Goal: Information Seeking & Learning: Understand process/instructions

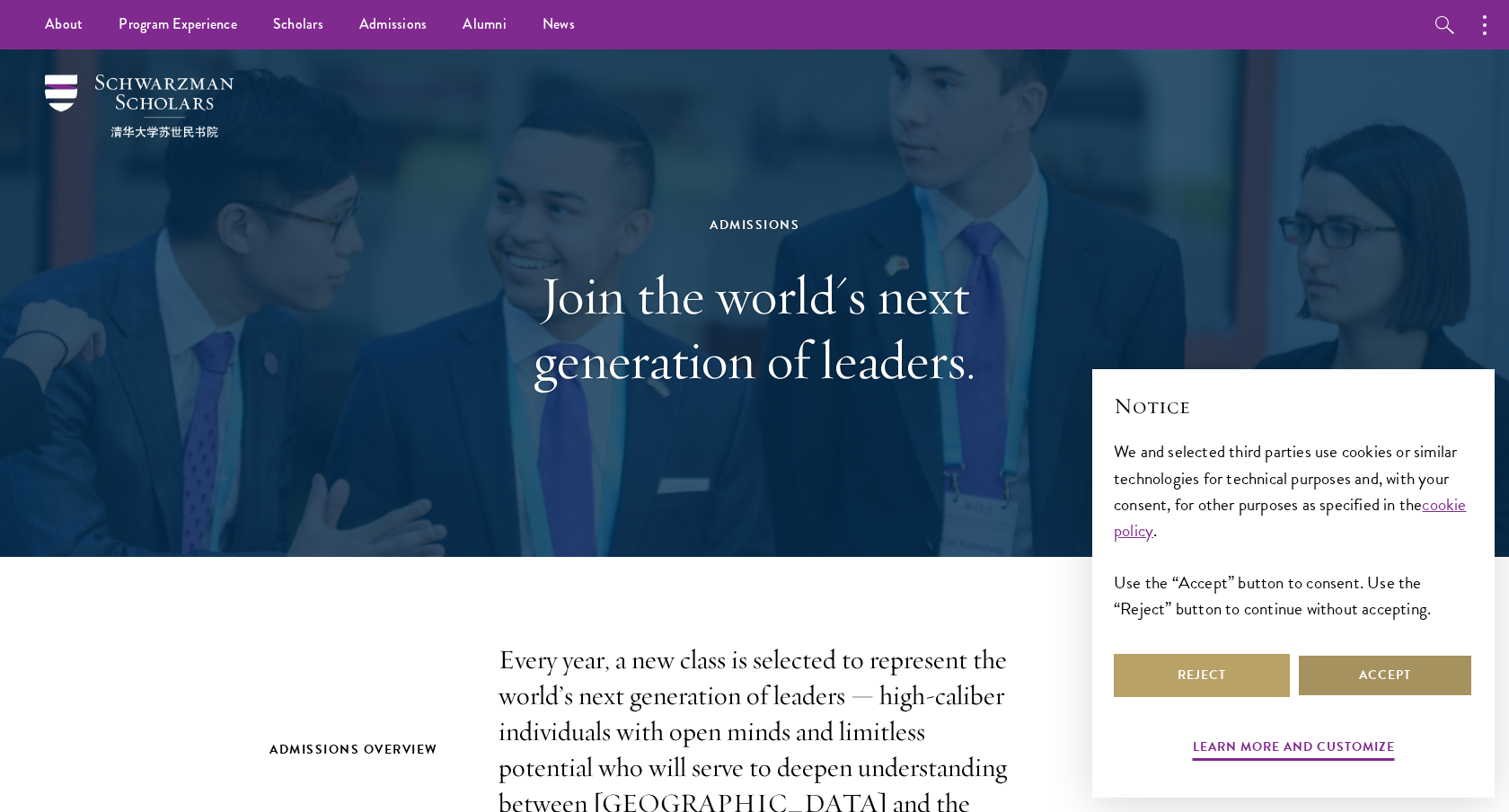
click at [1343, 677] on button "Accept" at bounding box center [1385, 675] width 176 height 43
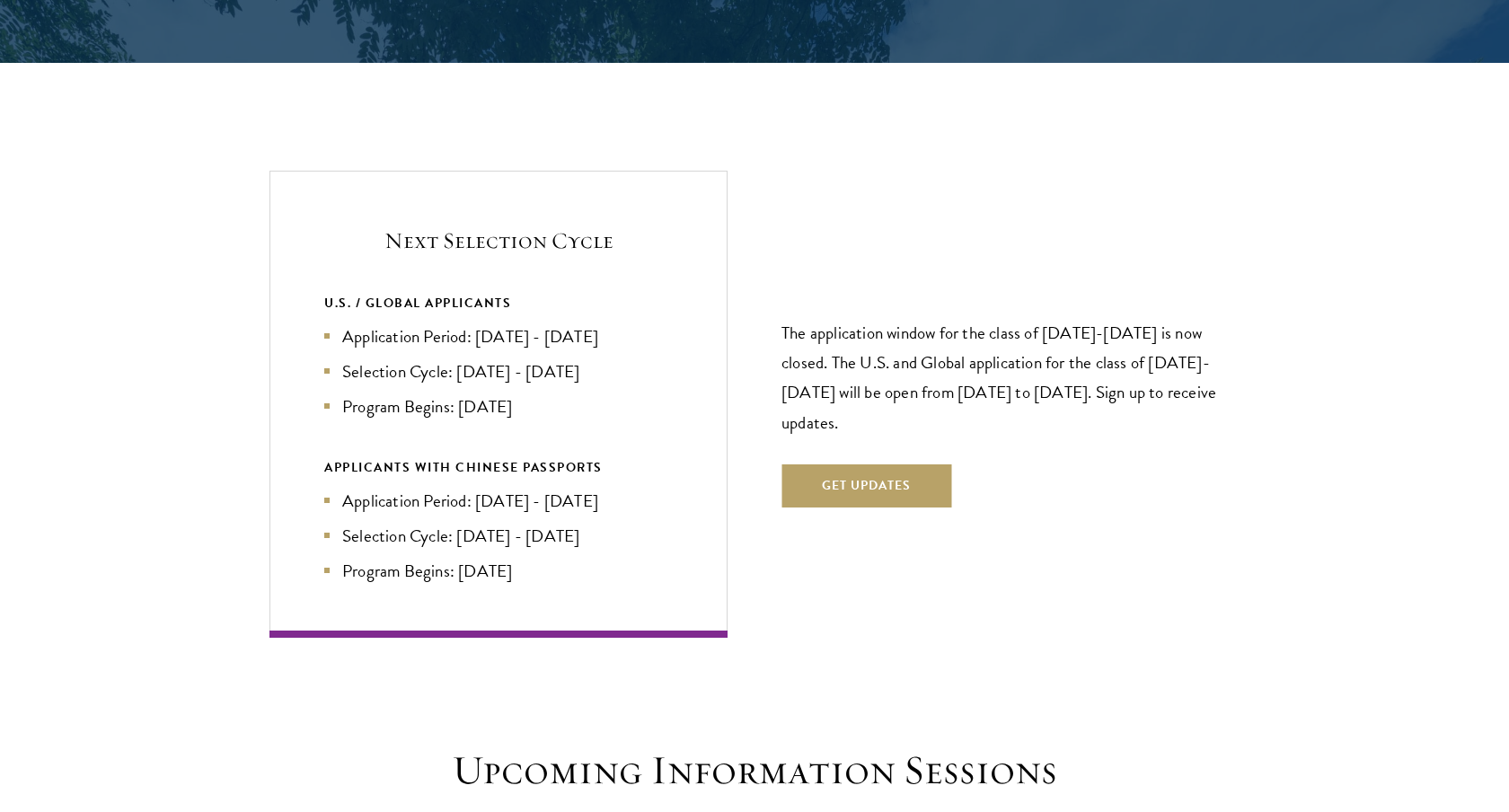
scroll to position [3729, 0]
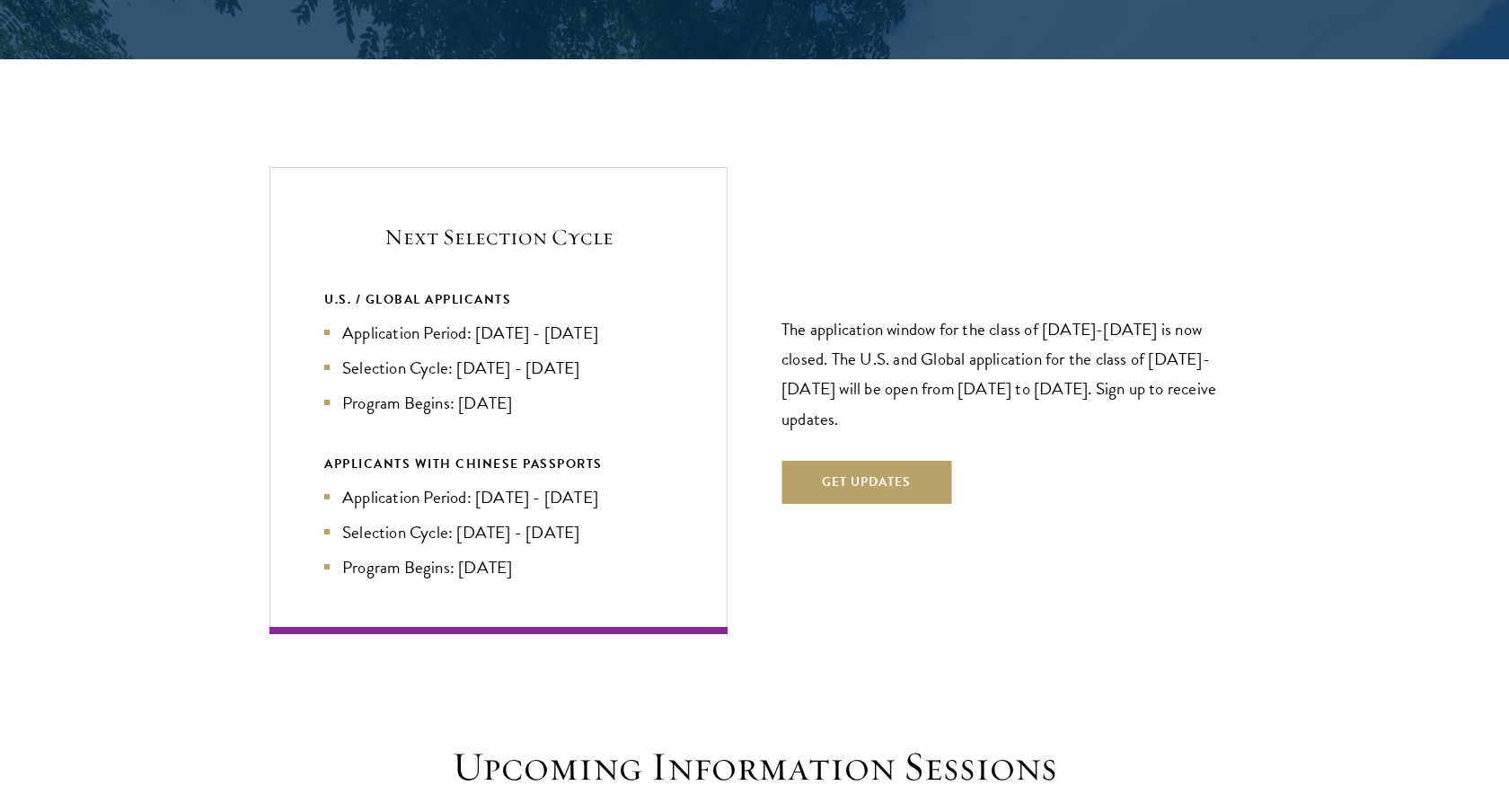
drag, startPoint x: 316, startPoint y: 264, endPoint x: 570, endPoint y: 372, distance: 276.0
click at [570, 372] on div "Next Selection Cycle U.S. / GLOBAL APPLICANTS Application Period: Apr 2026 - Se…" at bounding box center [497, 400] width 458 height 466
click at [570, 390] on li "Program Begins: [DATE]" at bounding box center [497, 403] width 348 height 26
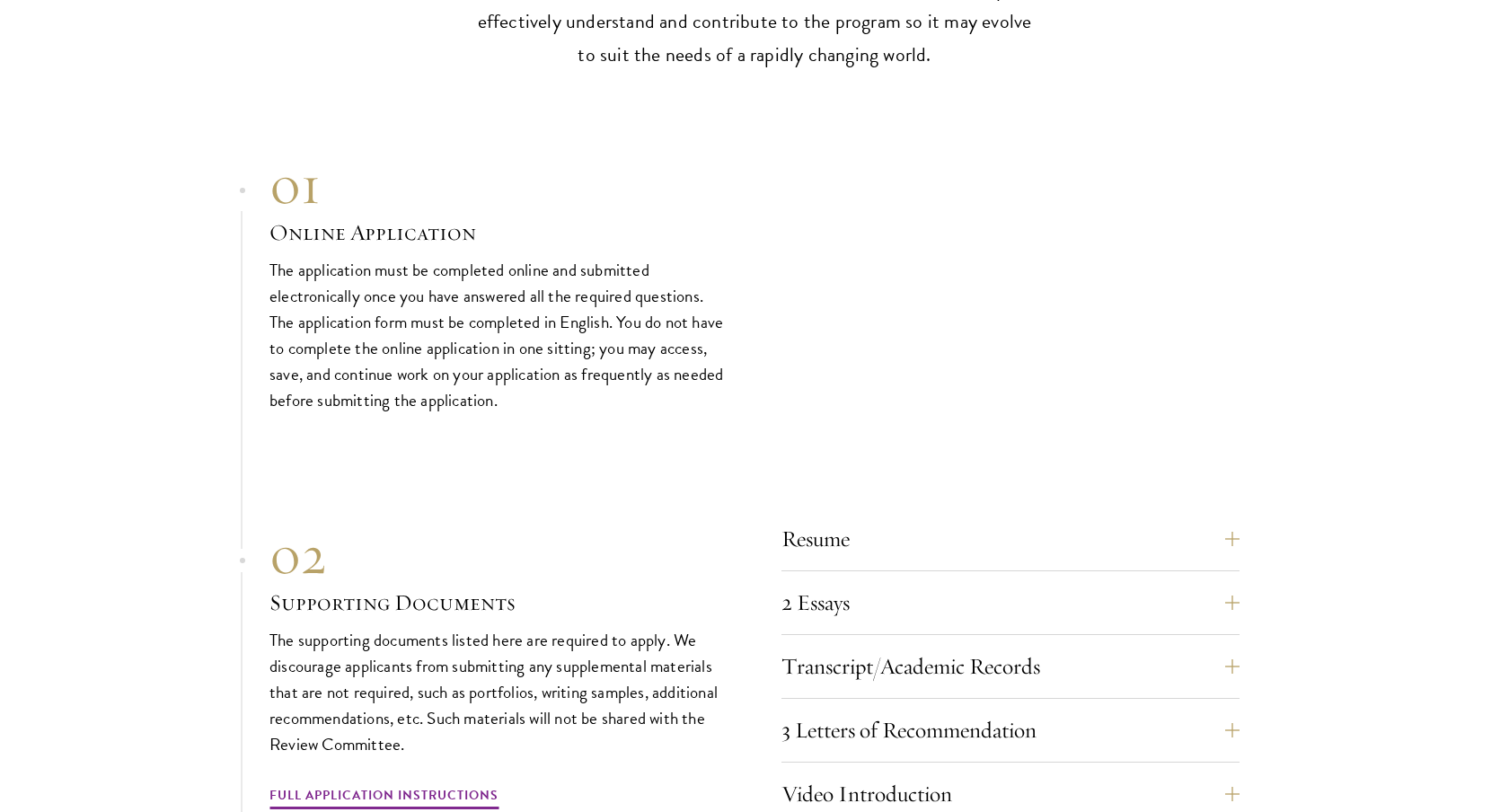
scroll to position [5379, 0]
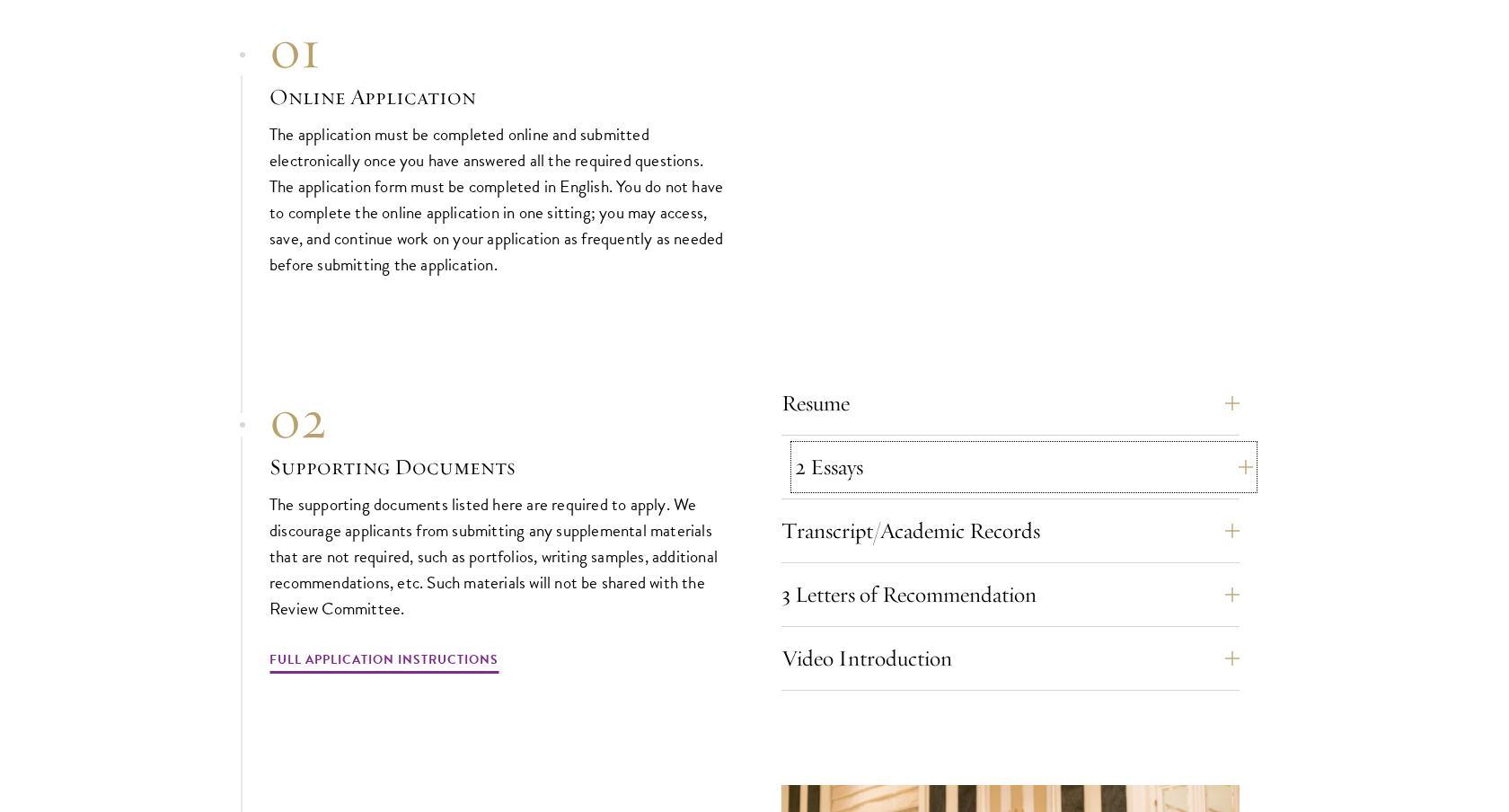
click at [907, 445] on button "2 Essays" at bounding box center [1023, 467] width 458 height 43
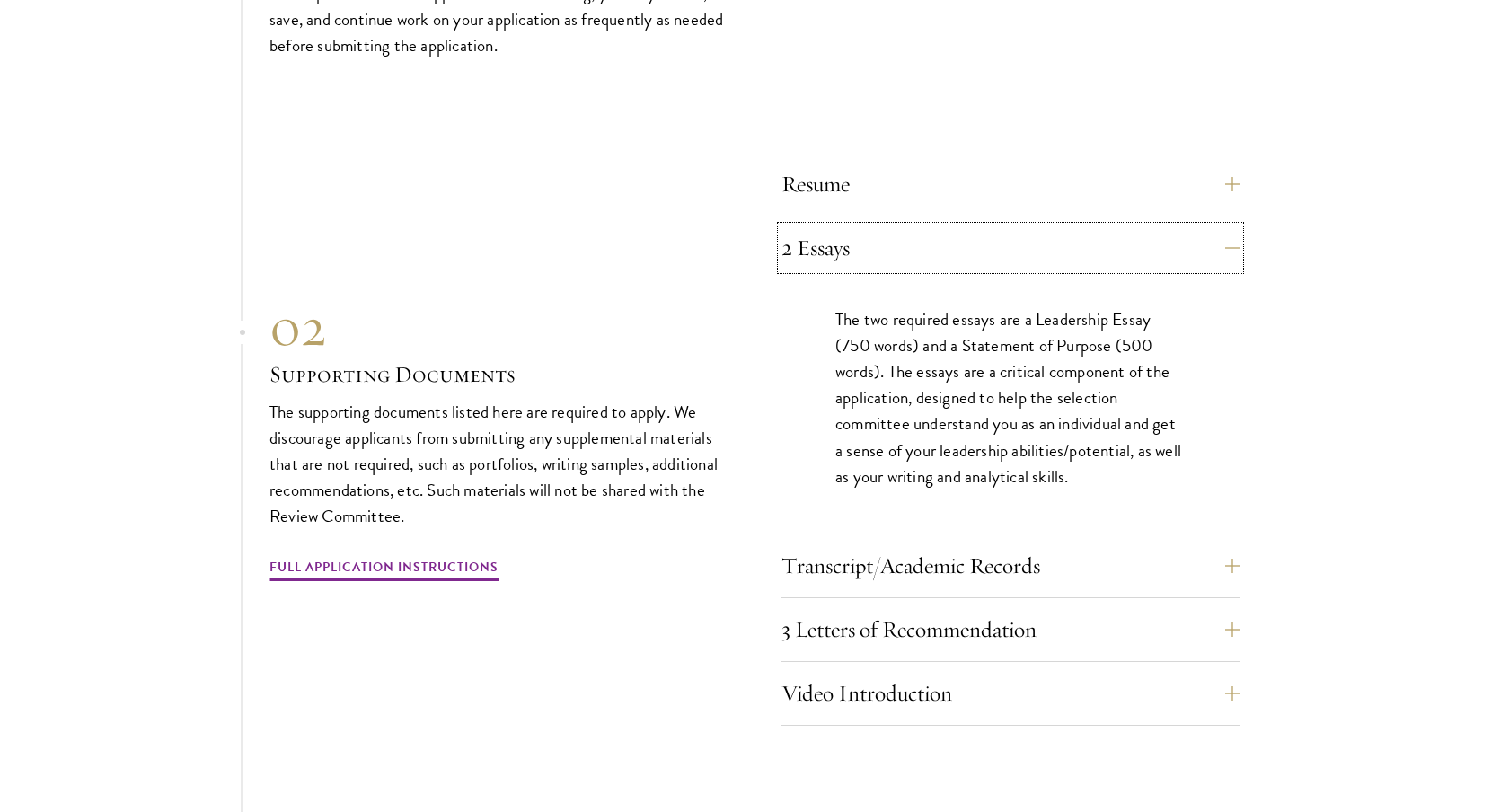
scroll to position [5804, 0]
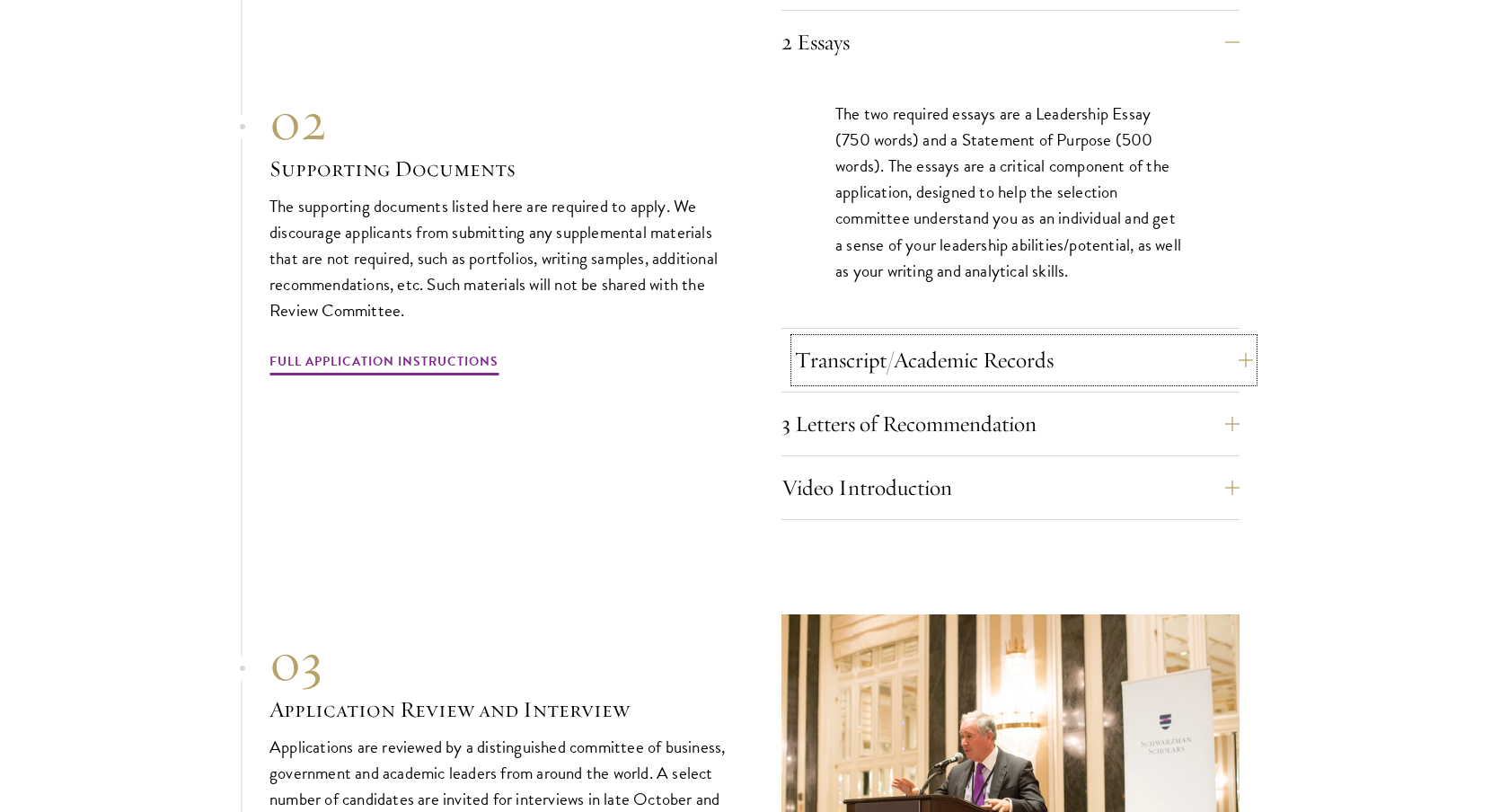
click at [948, 341] on button "Transcript/Academic Records" at bounding box center [1023, 360] width 458 height 43
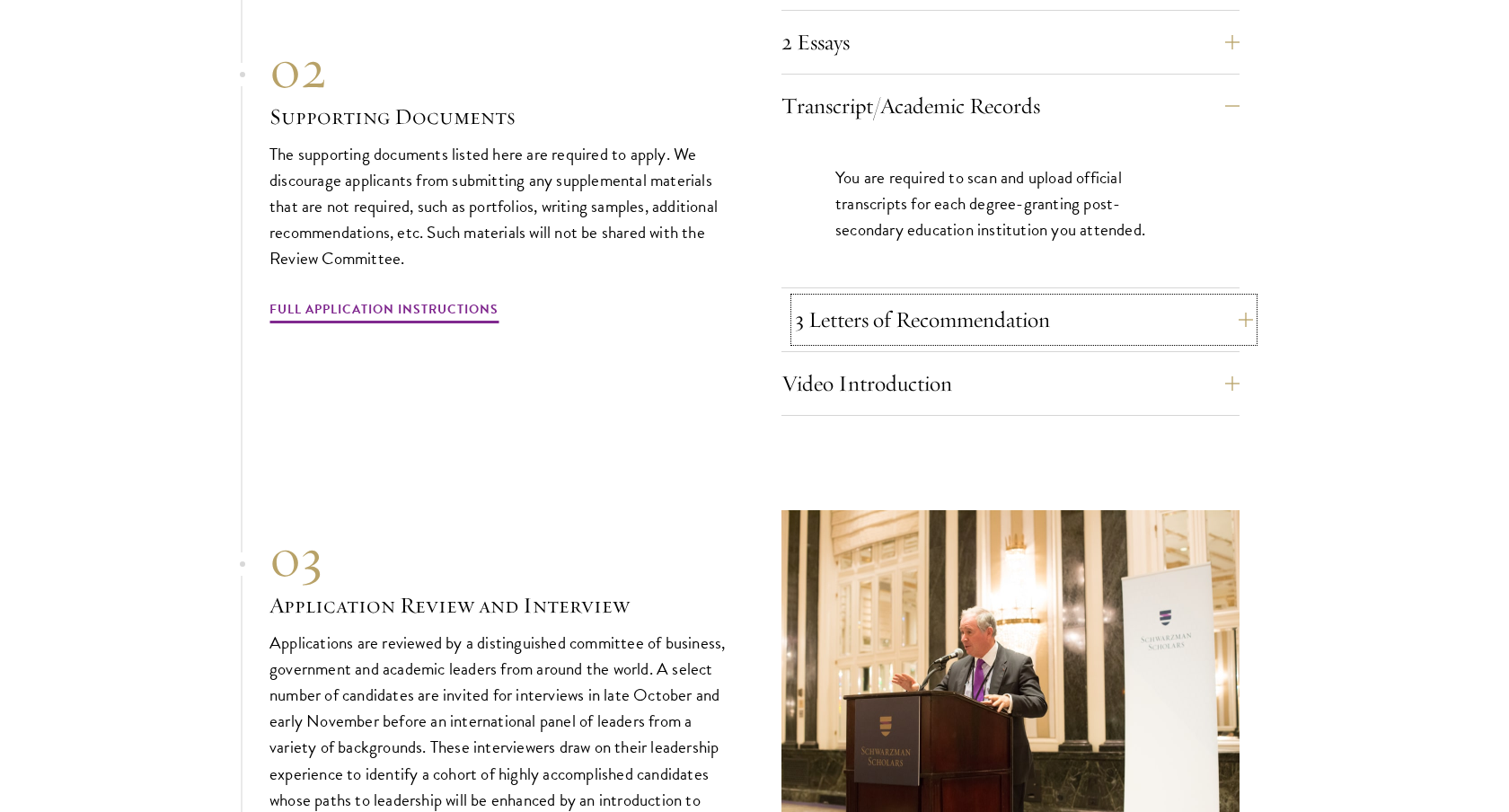
click at [965, 298] on button "3 Letters of Recommendation" at bounding box center [1023, 319] width 458 height 43
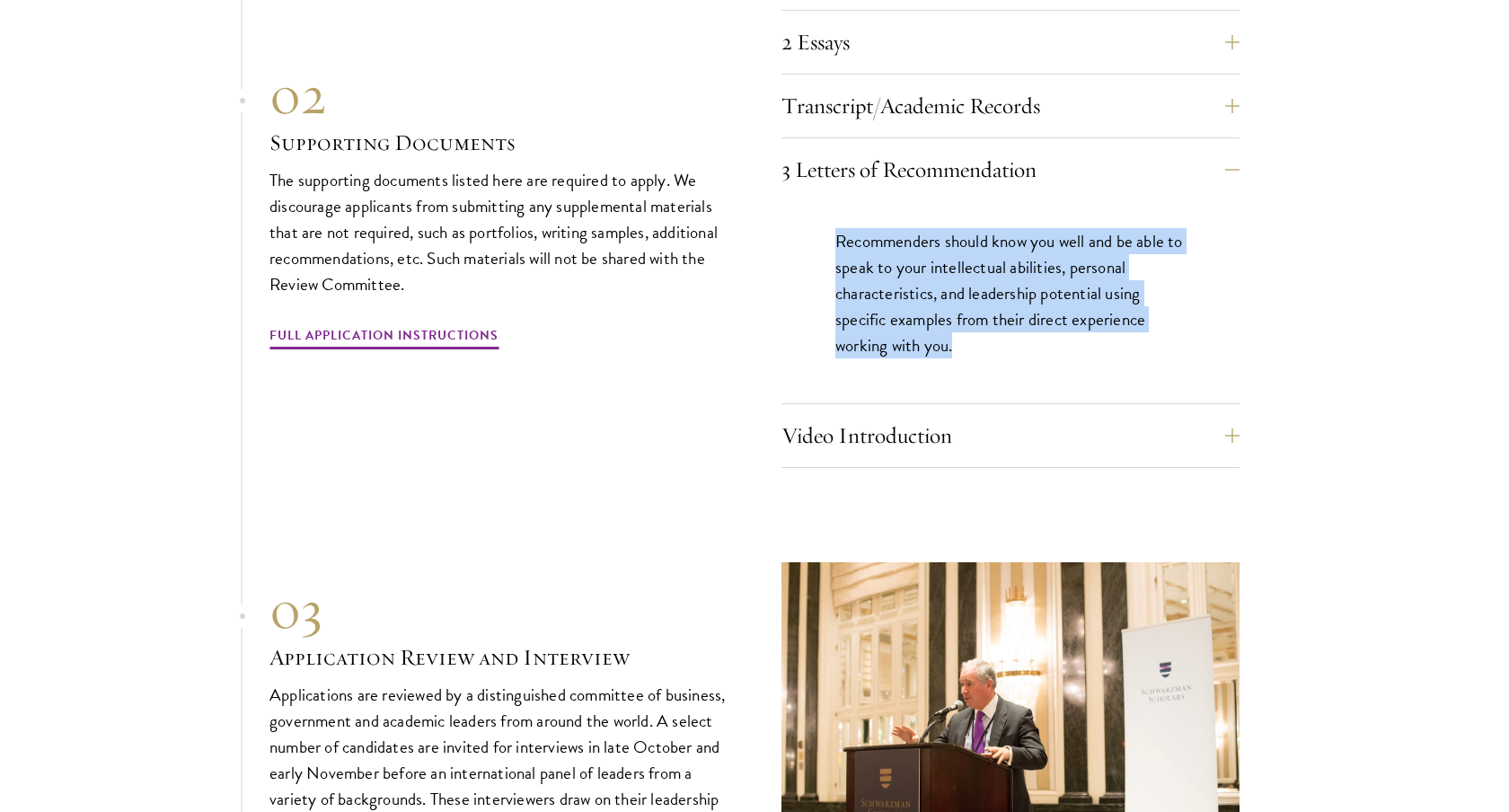
drag, startPoint x: 840, startPoint y: 207, endPoint x: 973, endPoint y: 314, distance: 170.7
click at [973, 314] on p "Recommenders should know you well and be able to speak to your intellectual abi…" at bounding box center [1010, 293] width 350 height 130
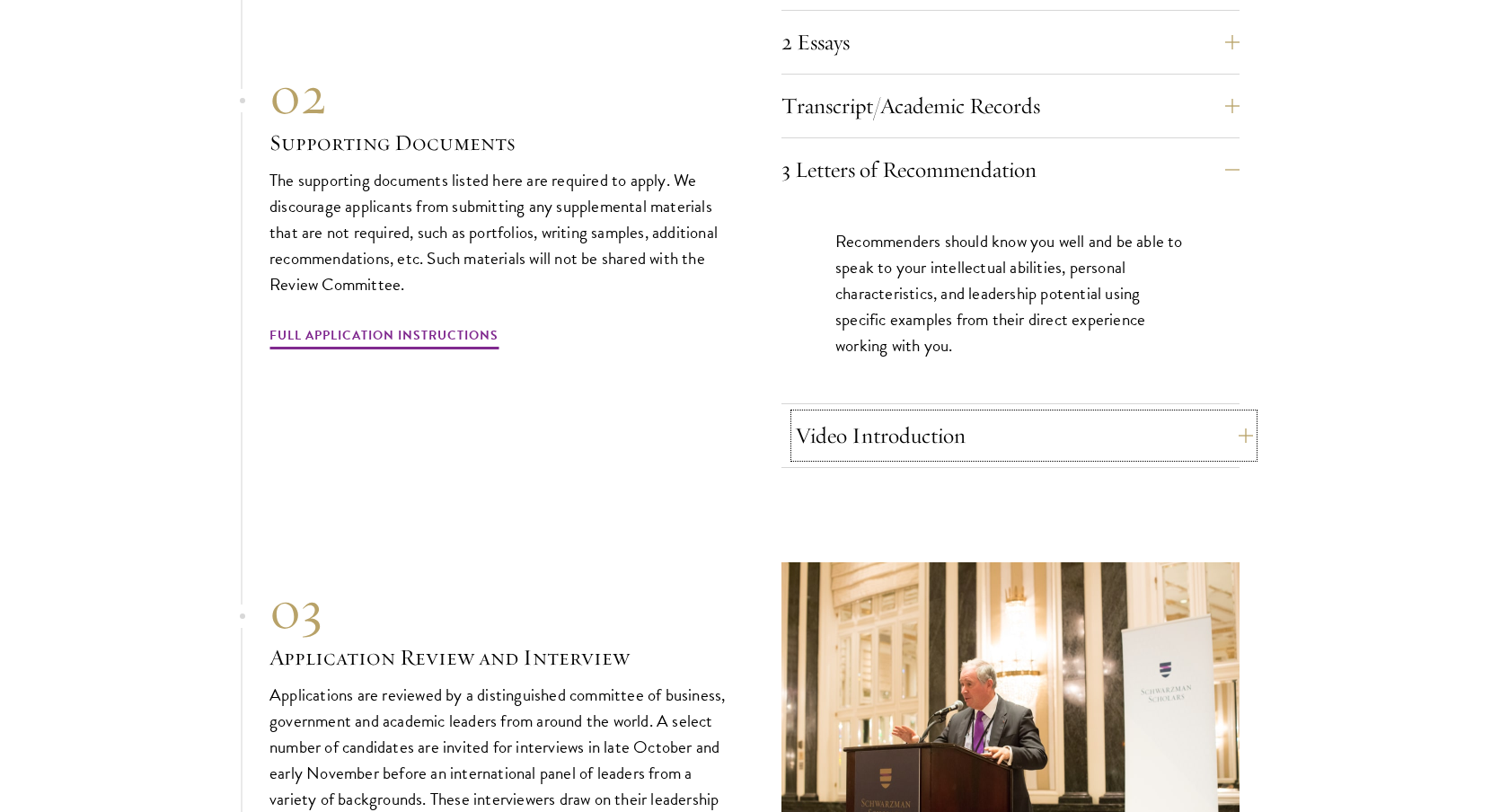
click at [952, 414] on button "Video Introduction" at bounding box center [1023, 435] width 458 height 43
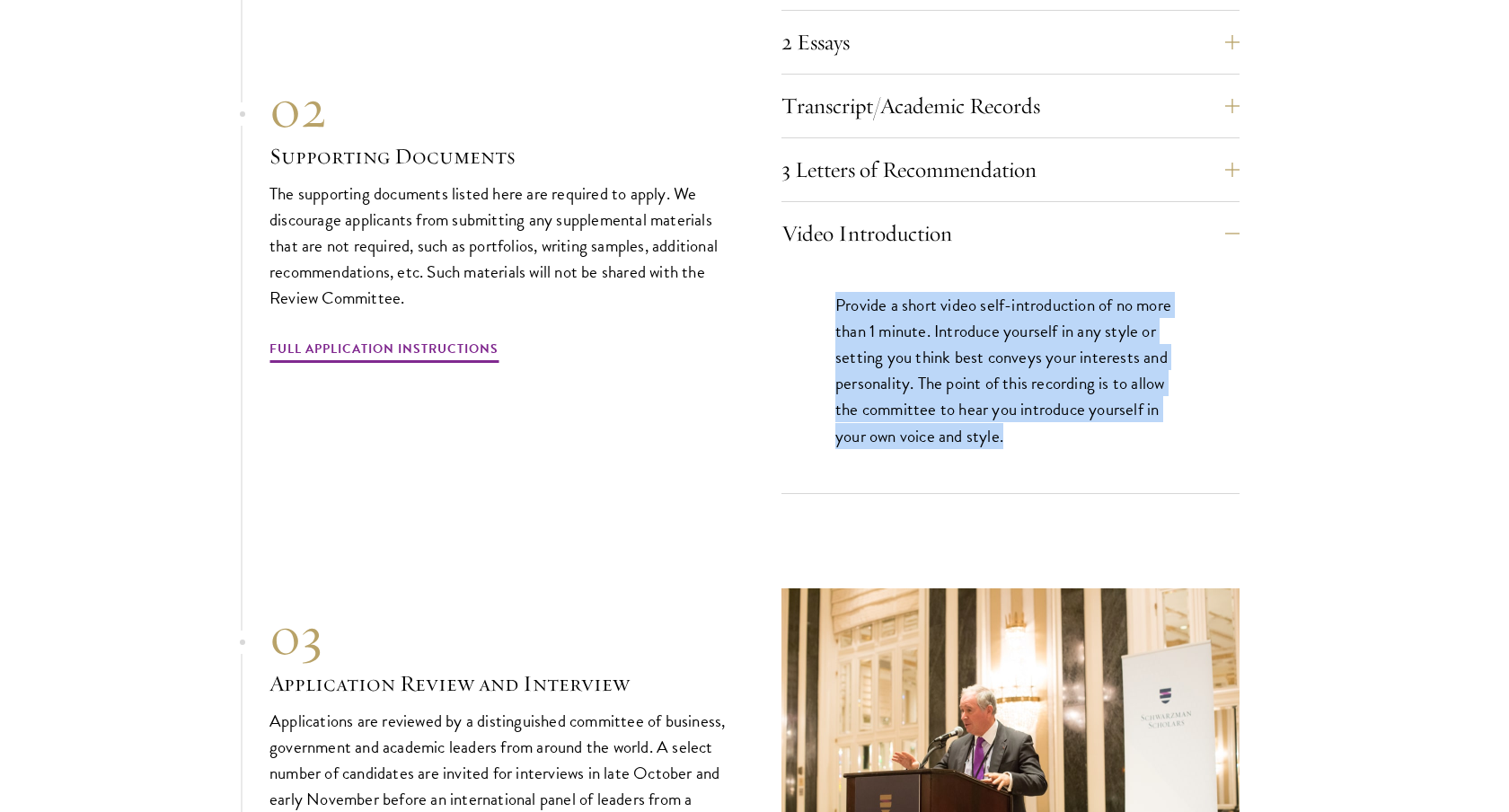
drag, startPoint x: 836, startPoint y: 269, endPoint x: 1026, endPoint y: 392, distance: 226.3
click at [1026, 392] on p "Provide a short video self-introduction of no more than 1 minute. Introduce you…" at bounding box center [1010, 369] width 350 height 156
drag, startPoint x: 1025, startPoint y: 400, endPoint x: 831, endPoint y: 256, distance: 241.6
click at [831, 264] on div "Provide a short video self-introduction of no more than 1 minute. Introduce you…" at bounding box center [1010, 379] width 458 height 228
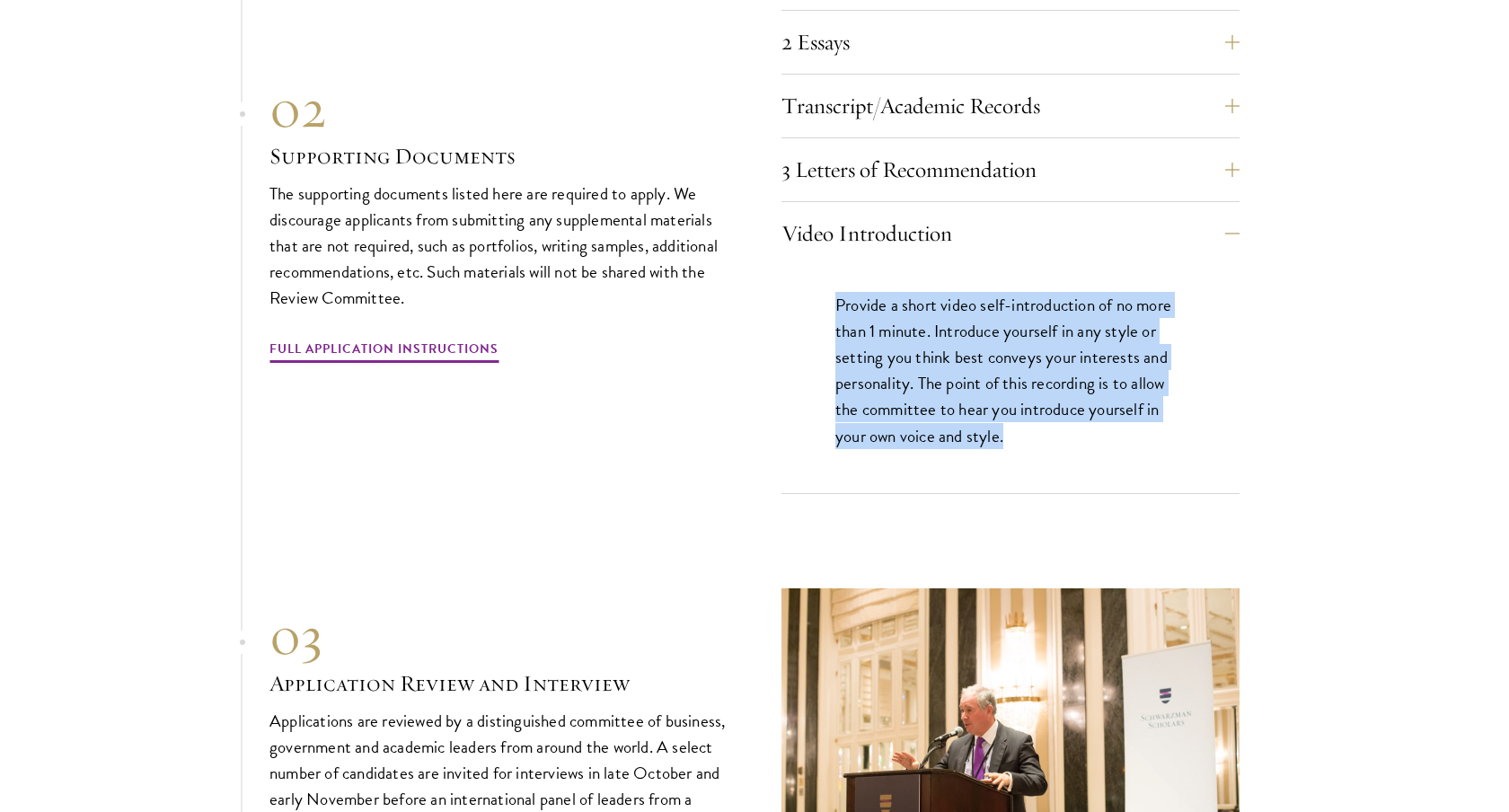
click at [835, 336] on p "Provide a short video self-introduction of no more than 1 minute. Introduce you…" at bounding box center [1010, 369] width 350 height 156
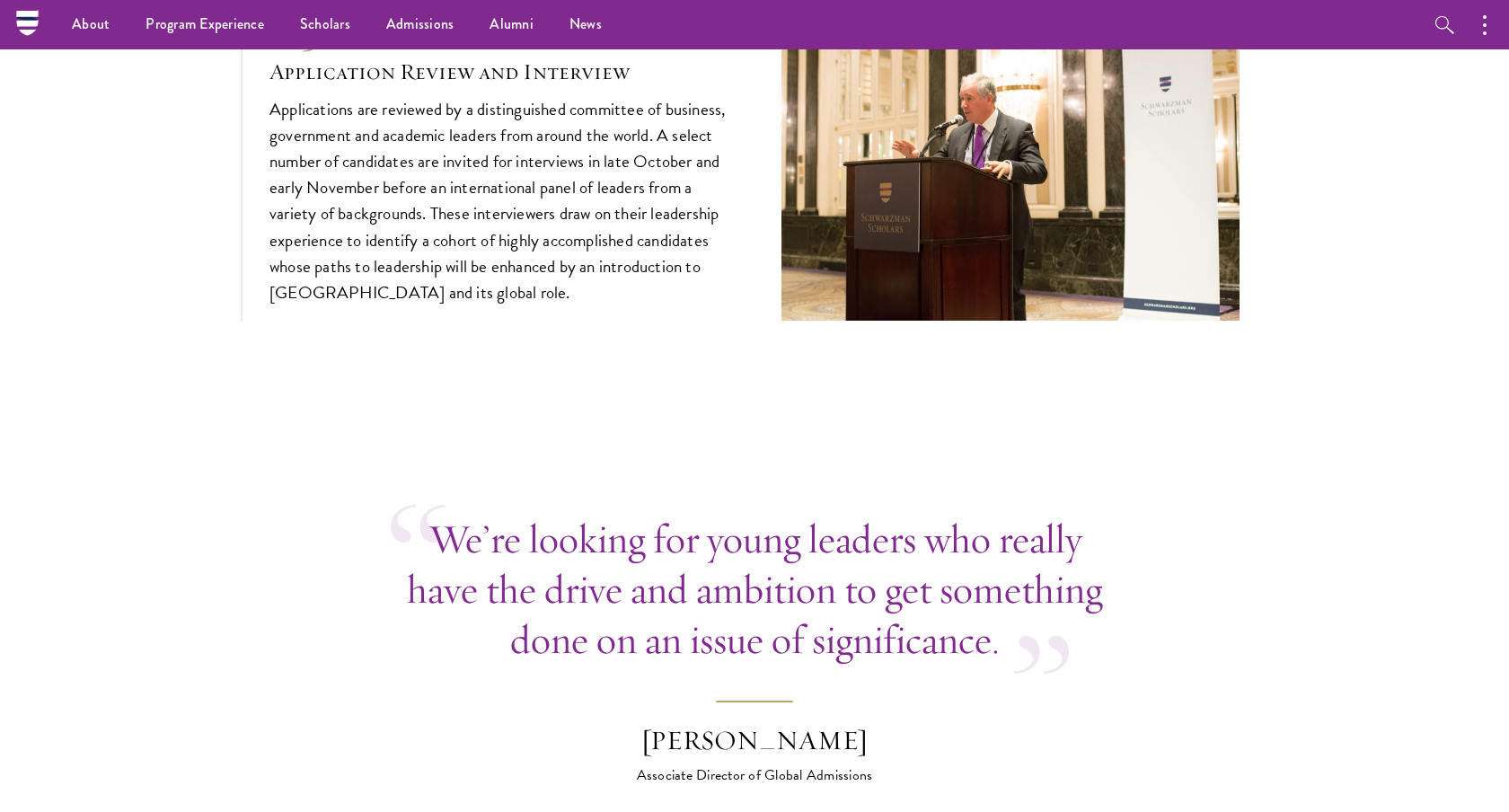
scroll to position [6122, 0]
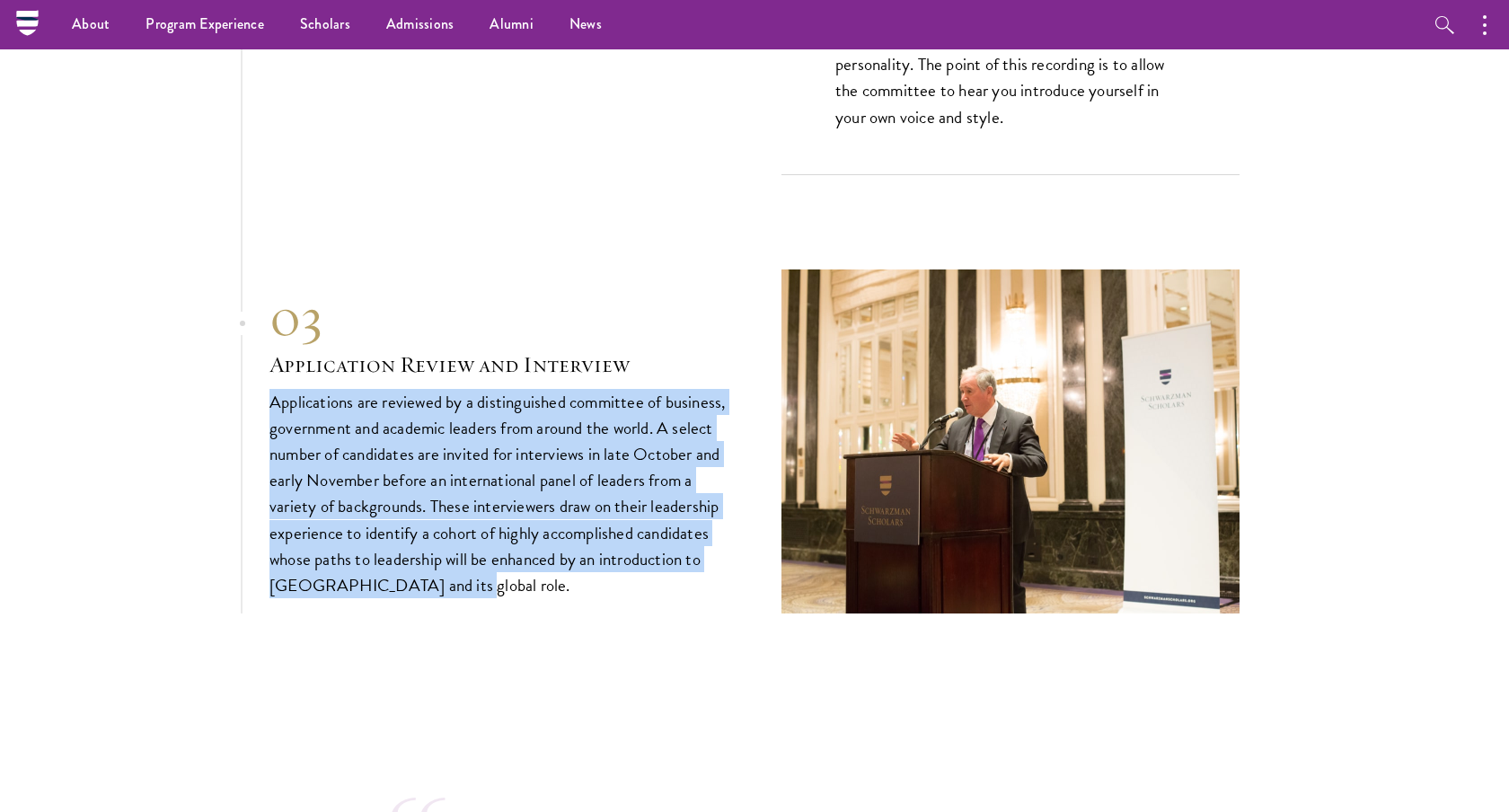
drag, startPoint x: 272, startPoint y: 368, endPoint x: 438, endPoint y: 567, distance: 259.1
click at [438, 567] on div "03 Application Review and Interview 03 Application Review and Interview Applica…" at bounding box center [754, 441] width 970 height 344
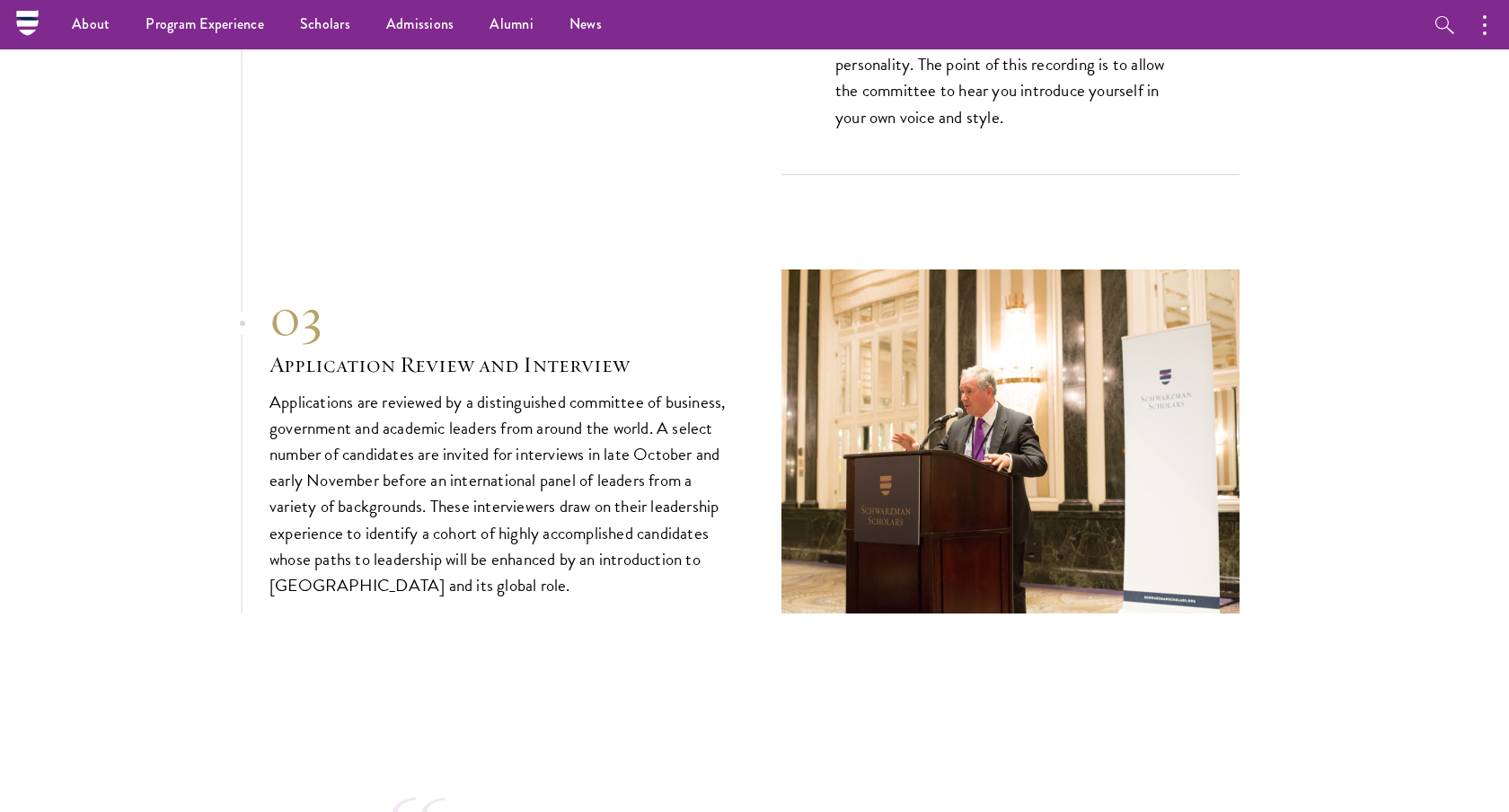
click at [475, 565] on div "03 Application Review and Interview 03 Application Review and Interview Applica…" at bounding box center [754, 441] width 970 height 344
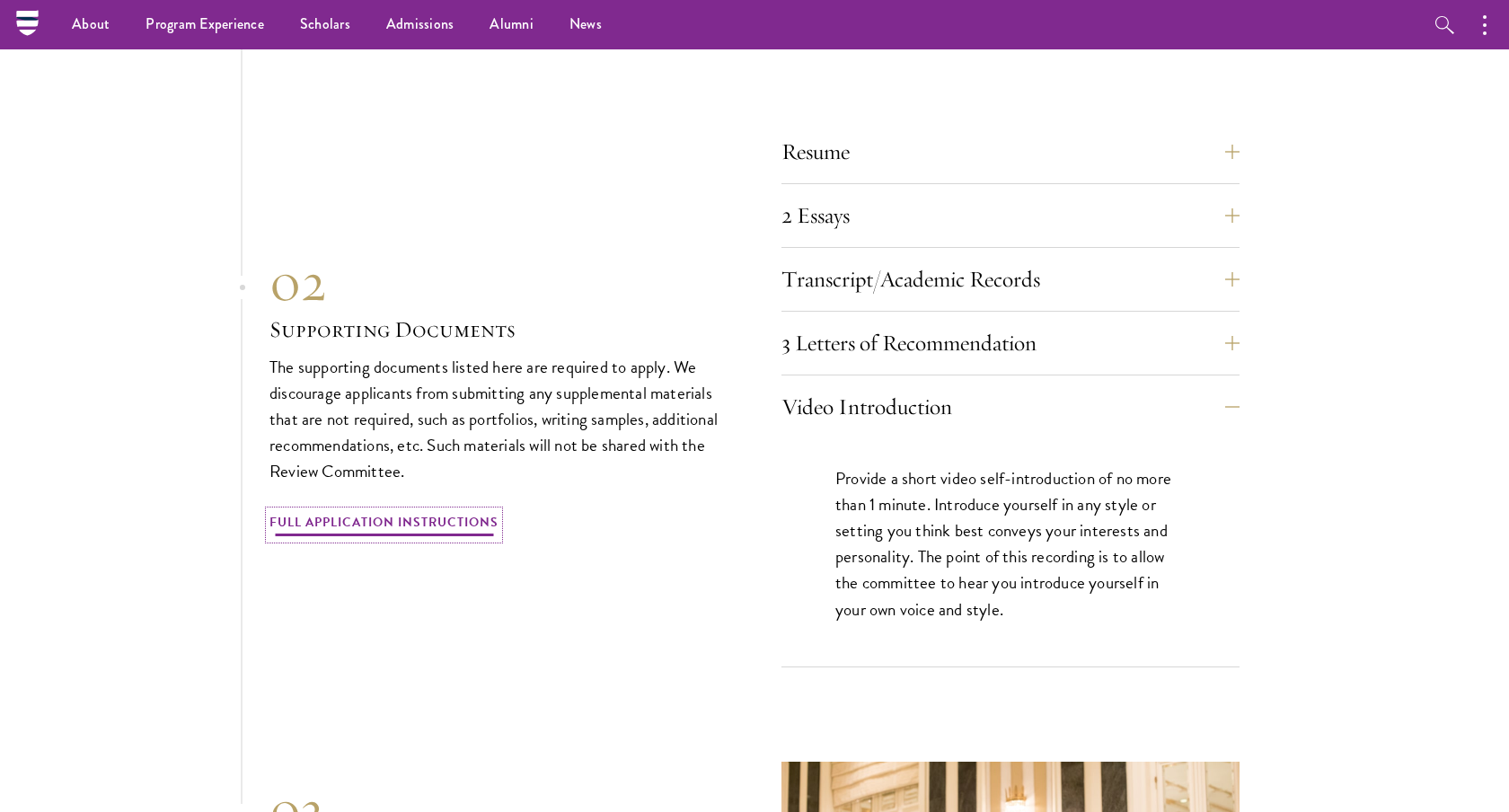
click at [449, 511] on link "Full Application Instructions" at bounding box center [383, 525] width 229 height 28
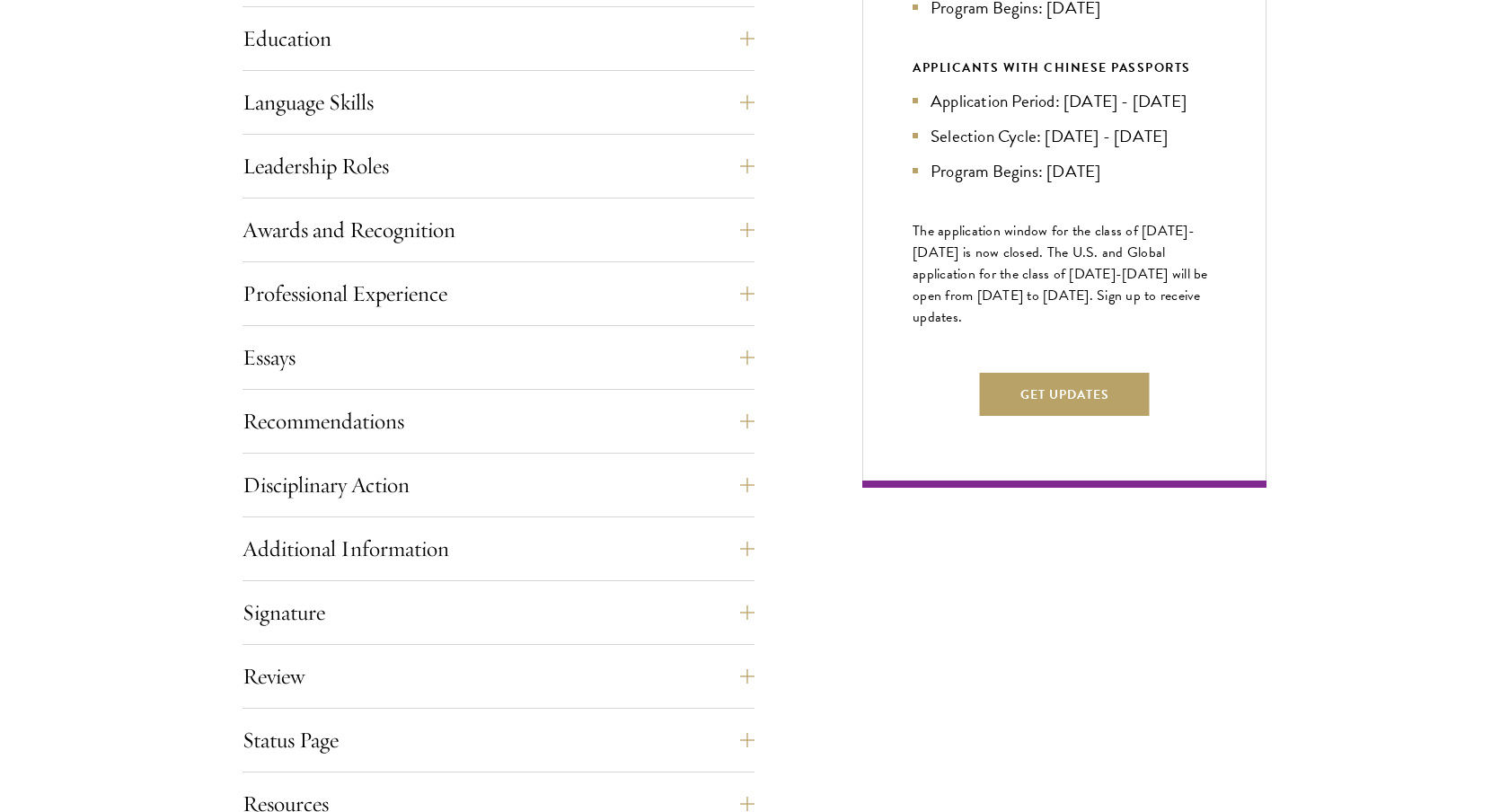
scroll to position [834, 0]
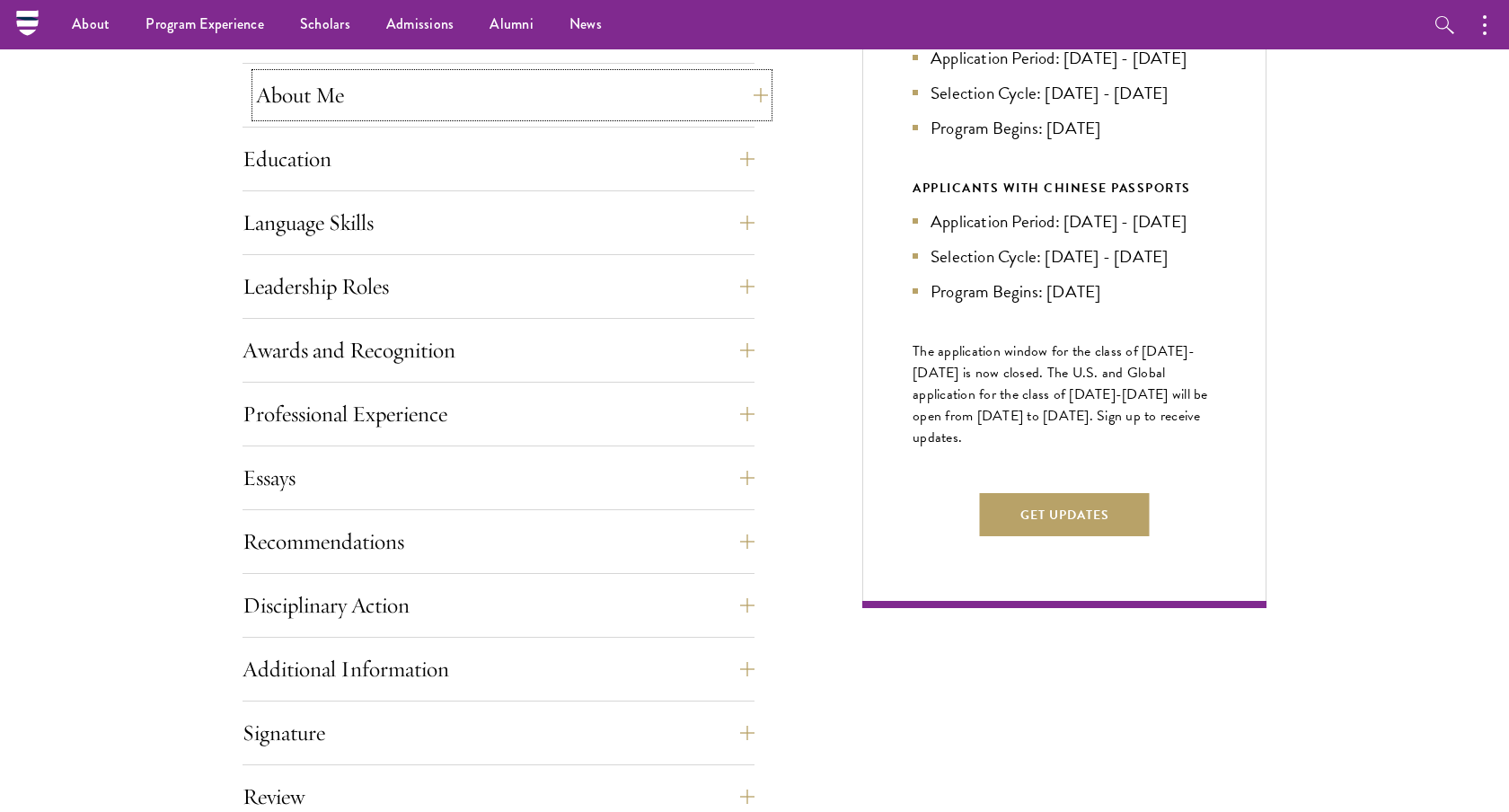
click at [747, 92] on button "About Me" at bounding box center [512, 95] width 512 height 43
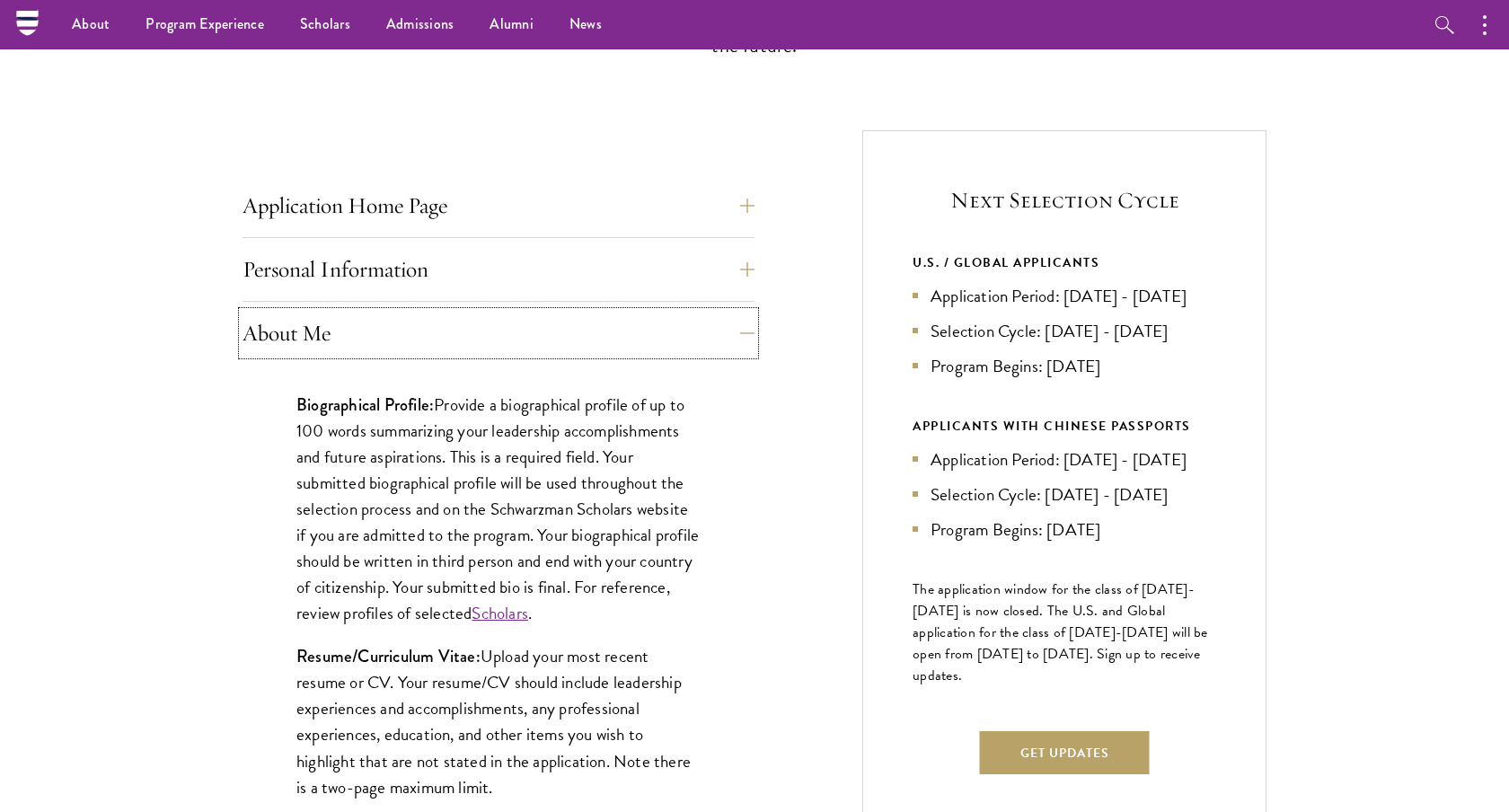
scroll to position [594, 0]
click at [748, 277] on button "Personal Information" at bounding box center [512, 272] width 512 height 43
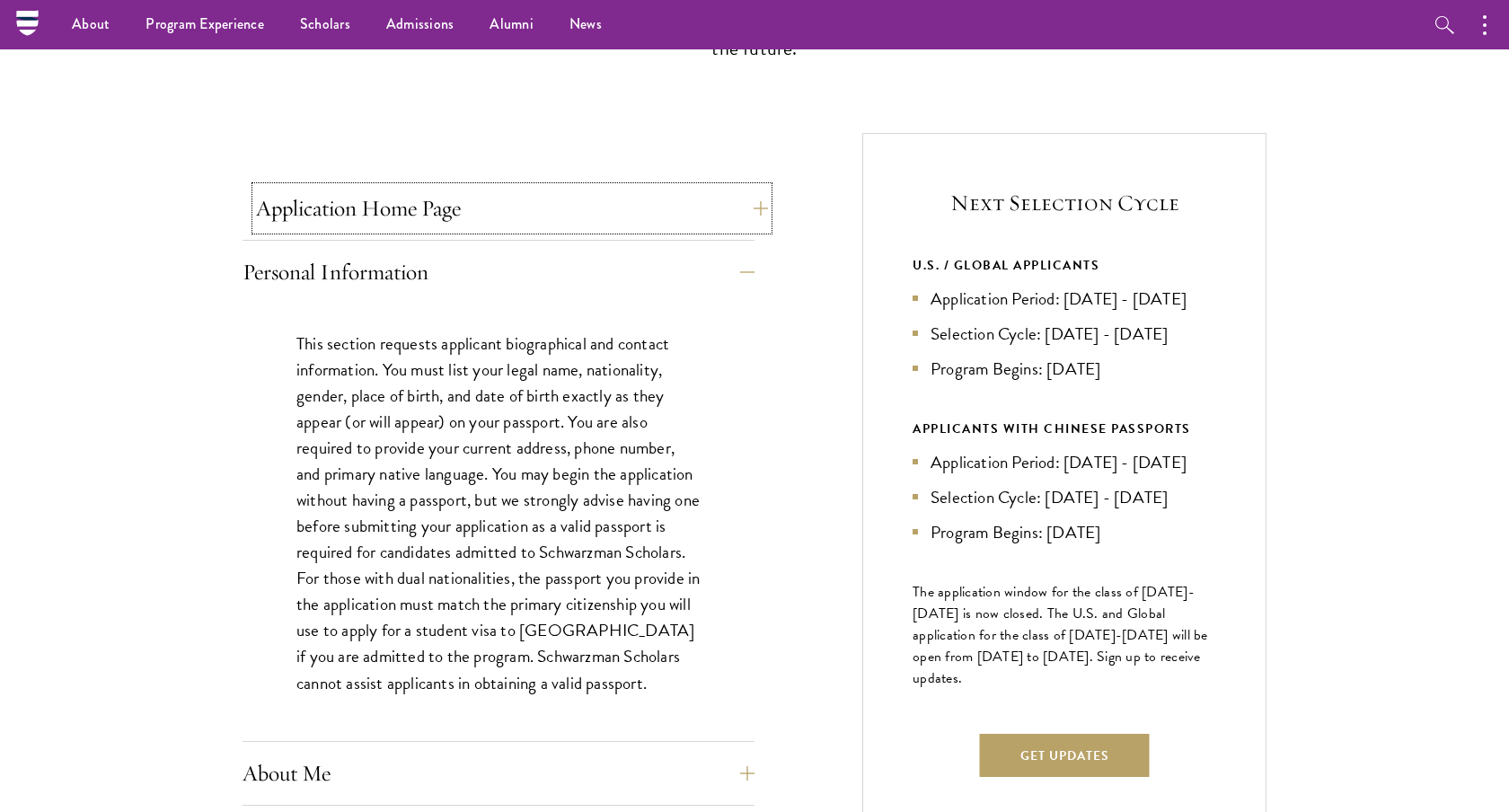
click at [743, 222] on button "Application Home Page" at bounding box center [512, 208] width 512 height 43
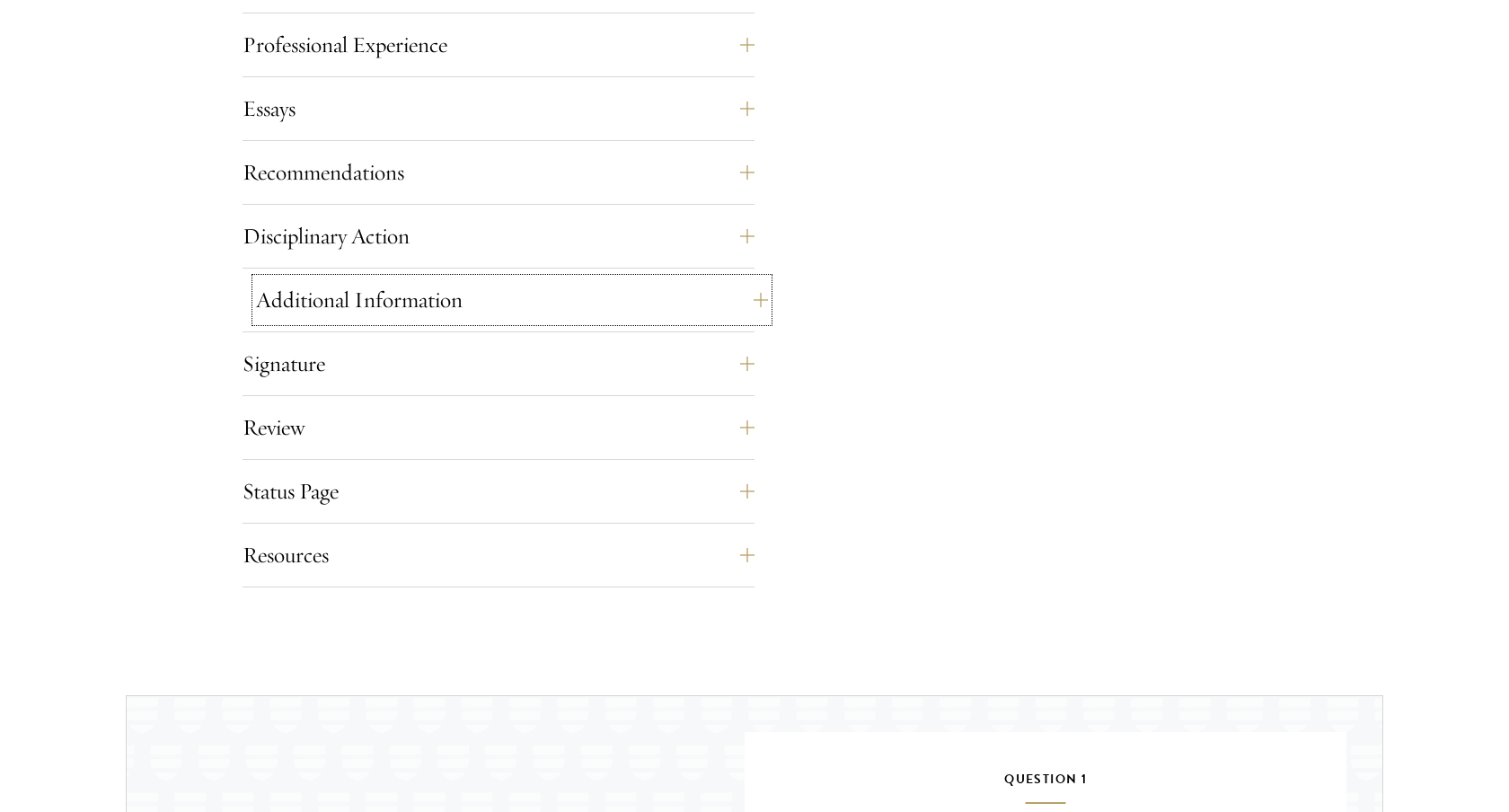
click at [674, 317] on button "Additional Information" at bounding box center [512, 300] width 512 height 43
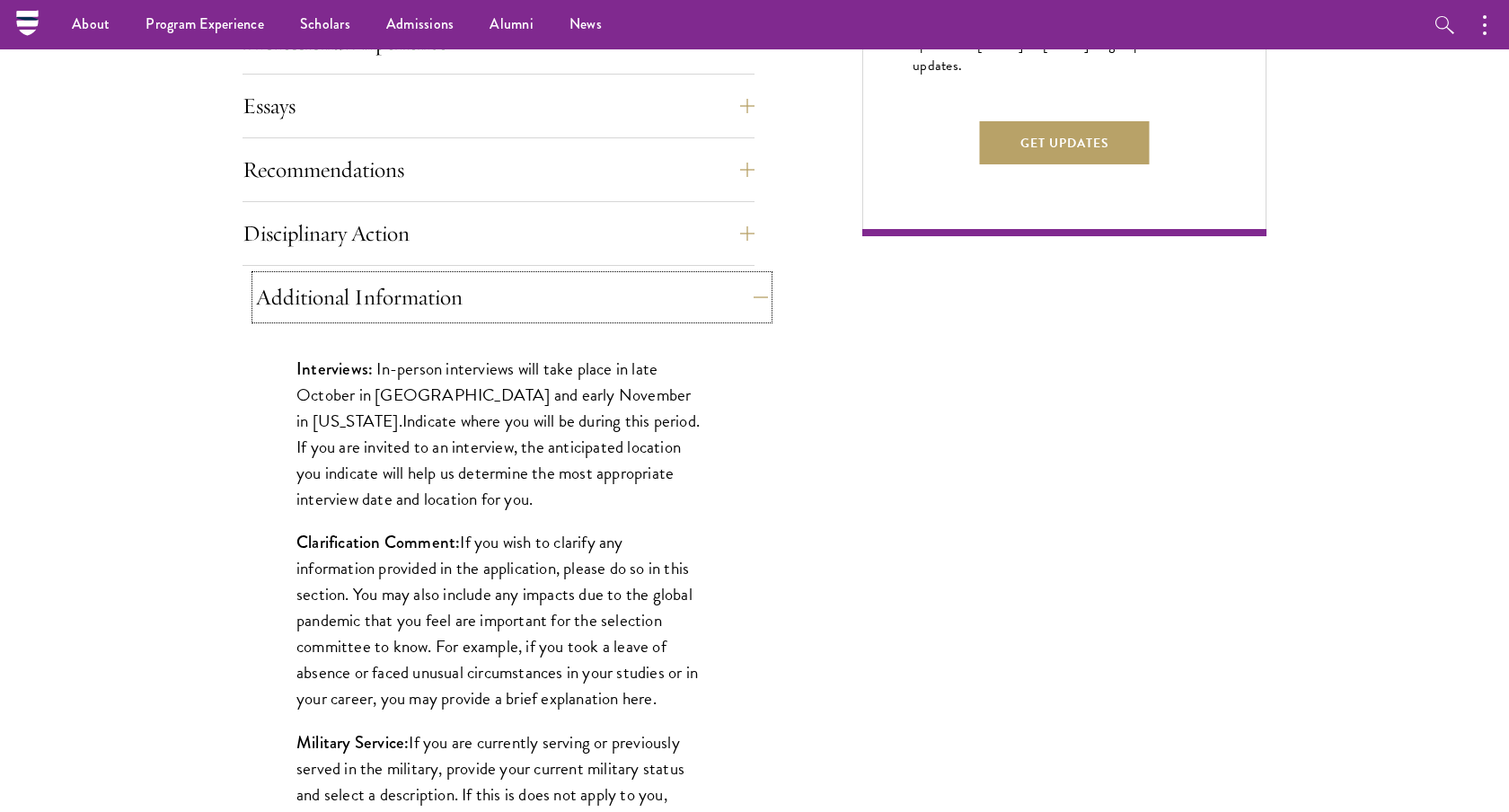
scroll to position [1204, 0]
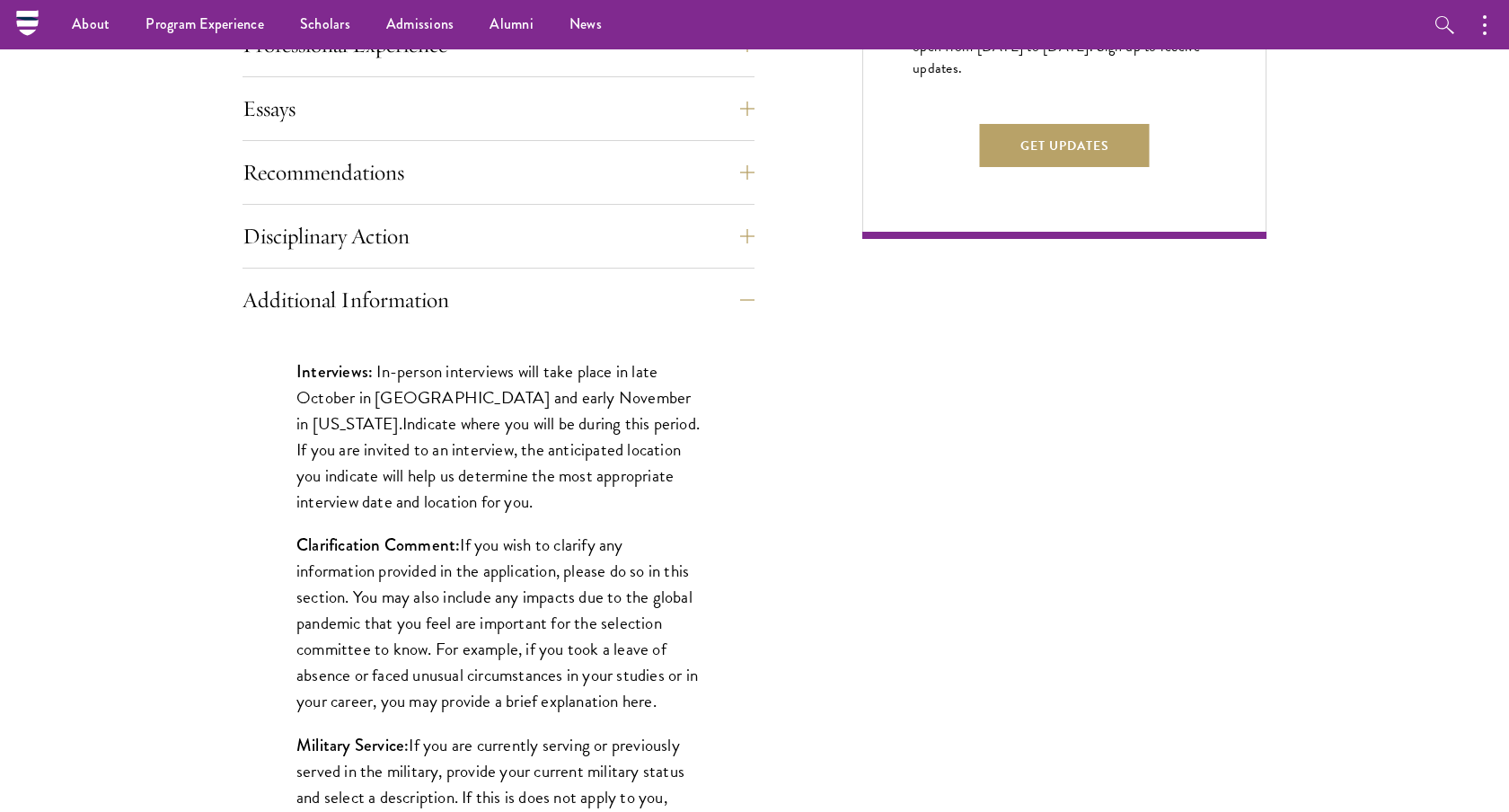
click at [686, 268] on div "Application Home Page The online application form must be completed in English.…" at bounding box center [498, 370] width 512 height 1588
click at [760, 246] on div "Application Home Page The online application form must be completed in English.…" at bounding box center [754, 343] width 1024 height 1642
click at [751, 238] on button "Disciplinary Action" at bounding box center [512, 236] width 512 height 43
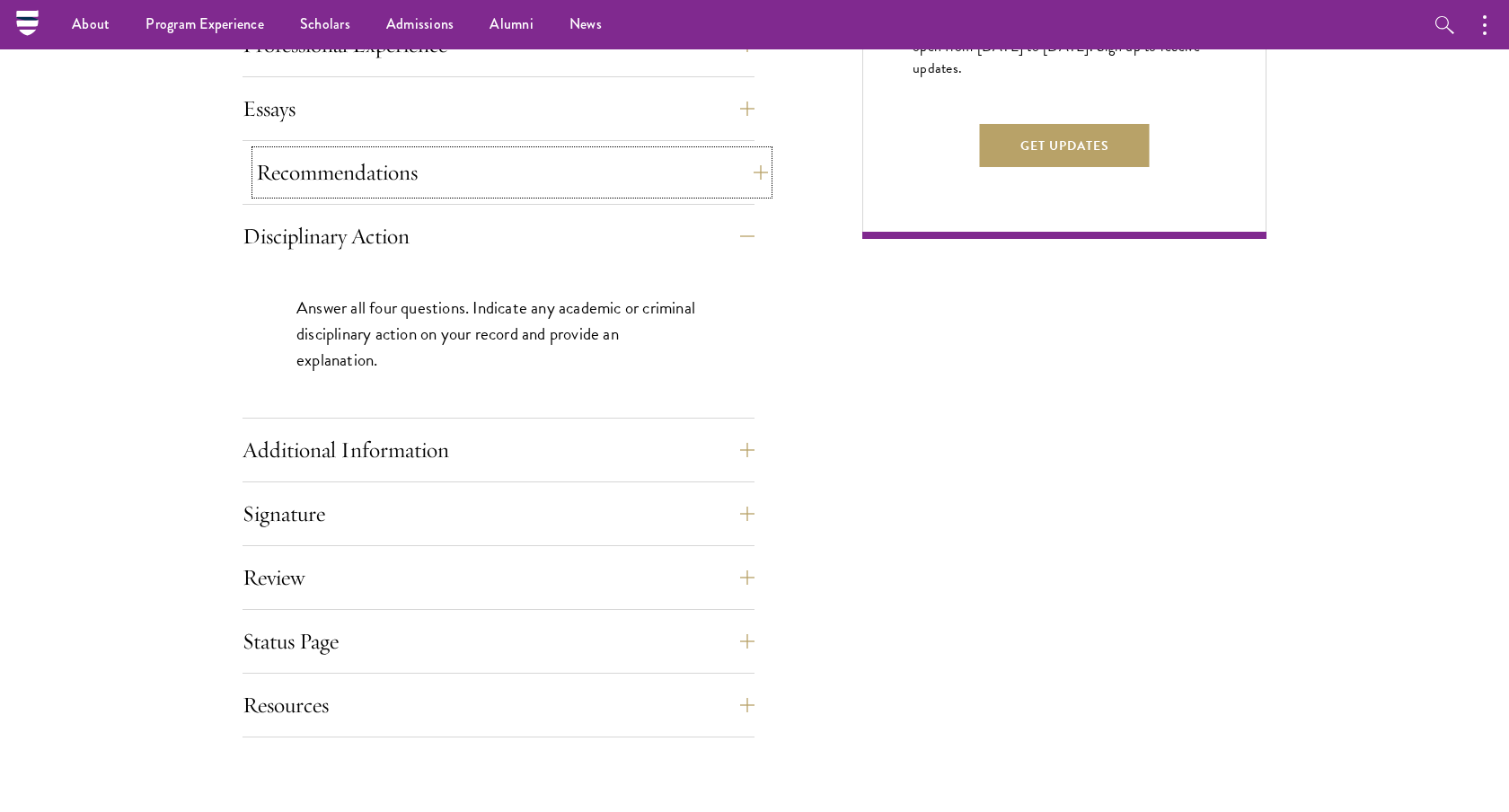
click at [746, 191] on button "Recommendations" at bounding box center [512, 173] width 512 height 43
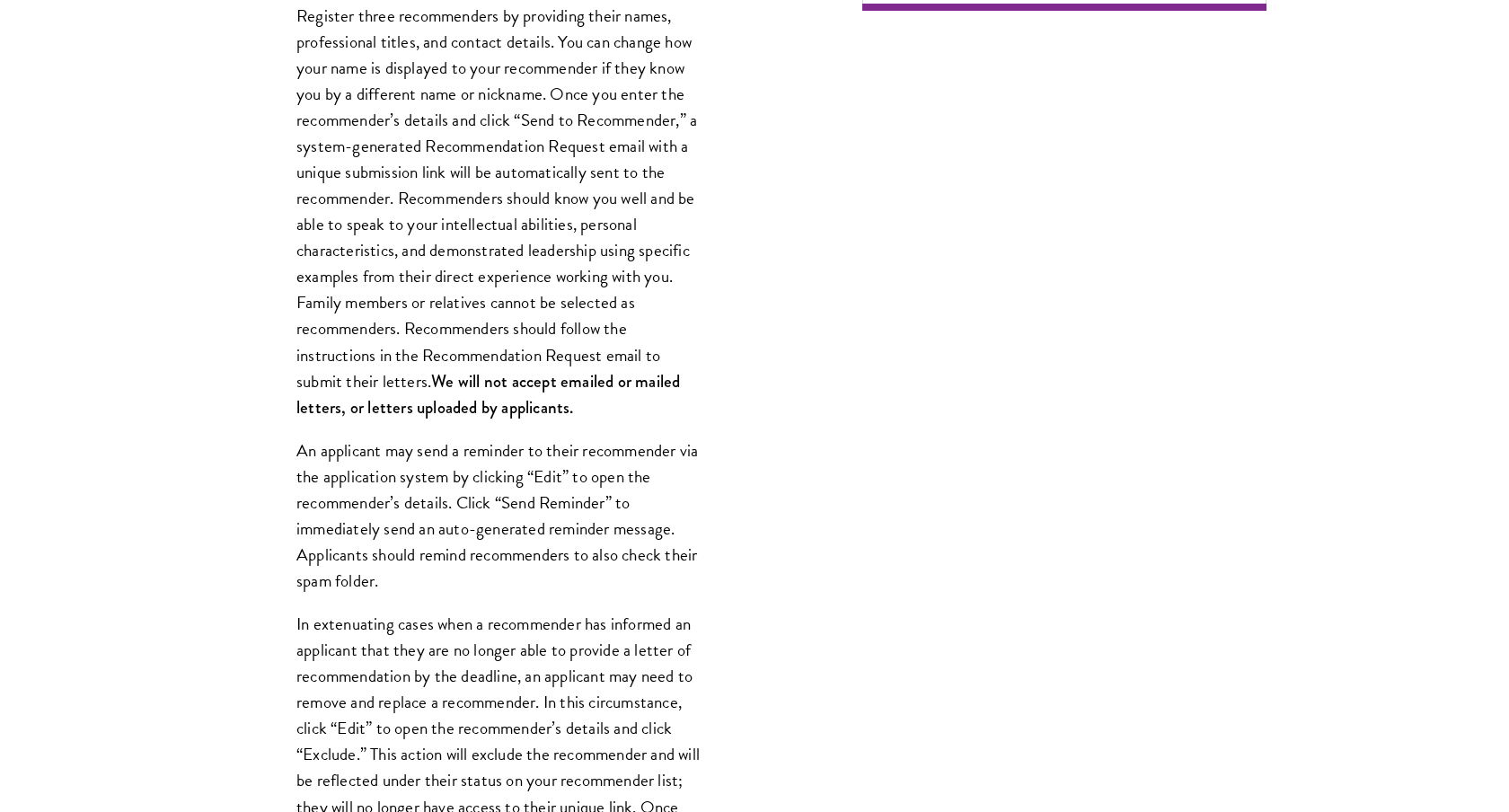
scroll to position [1594, 0]
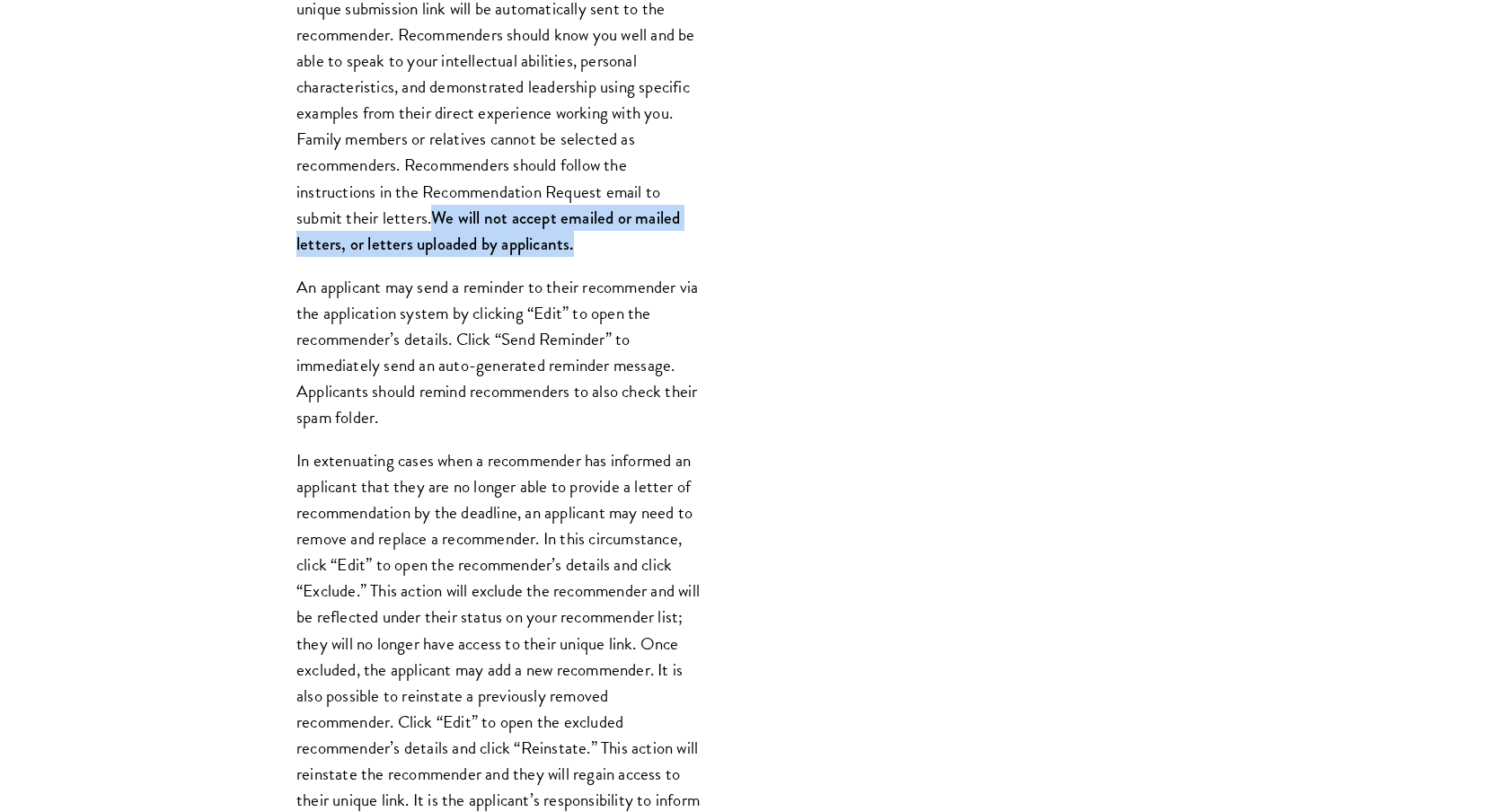
drag, startPoint x: 432, startPoint y: 218, endPoint x: 575, endPoint y: 252, distance: 147.0
click at [575, 252] on p "Register three recommenders by providing their names, professional titles, and …" at bounding box center [497, 48] width 404 height 418
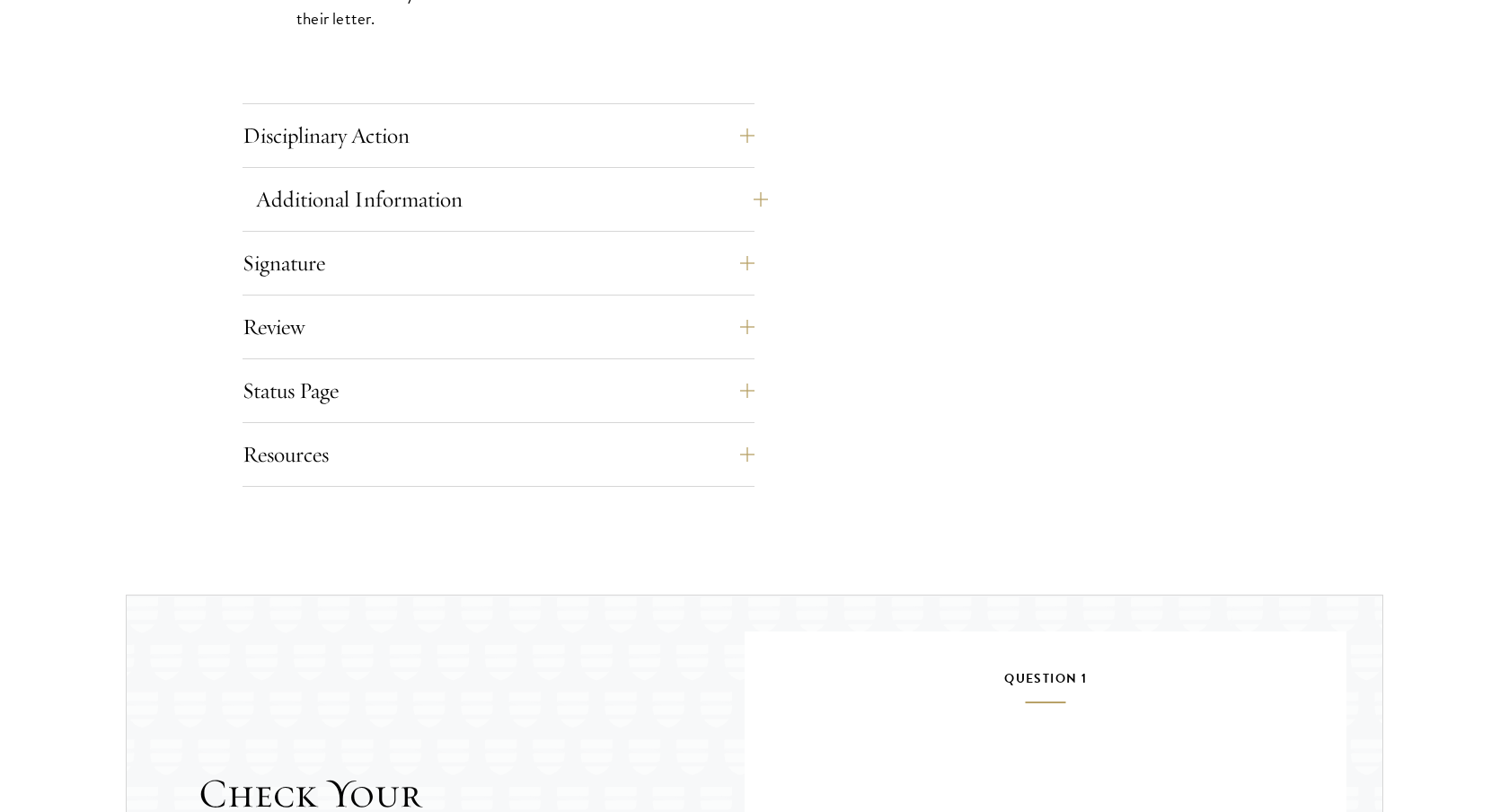
scroll to position [3248, 0]
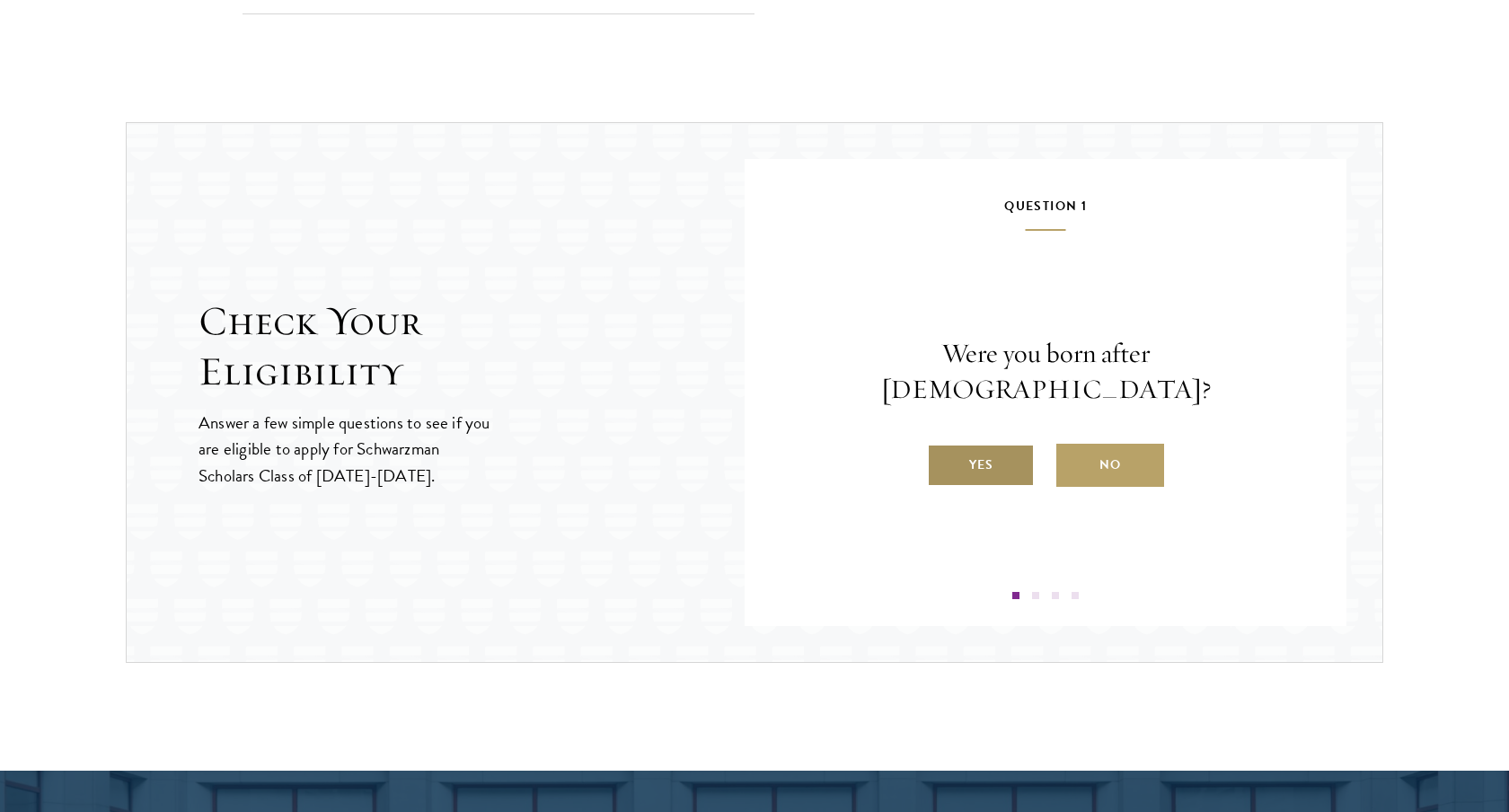
click at [986, 452] on label "Yes" at bounding box center [981, 465] width 108 height 43
click at [943, 452] on input "Yes" at bounding box center [935, 453] width 16 height 16
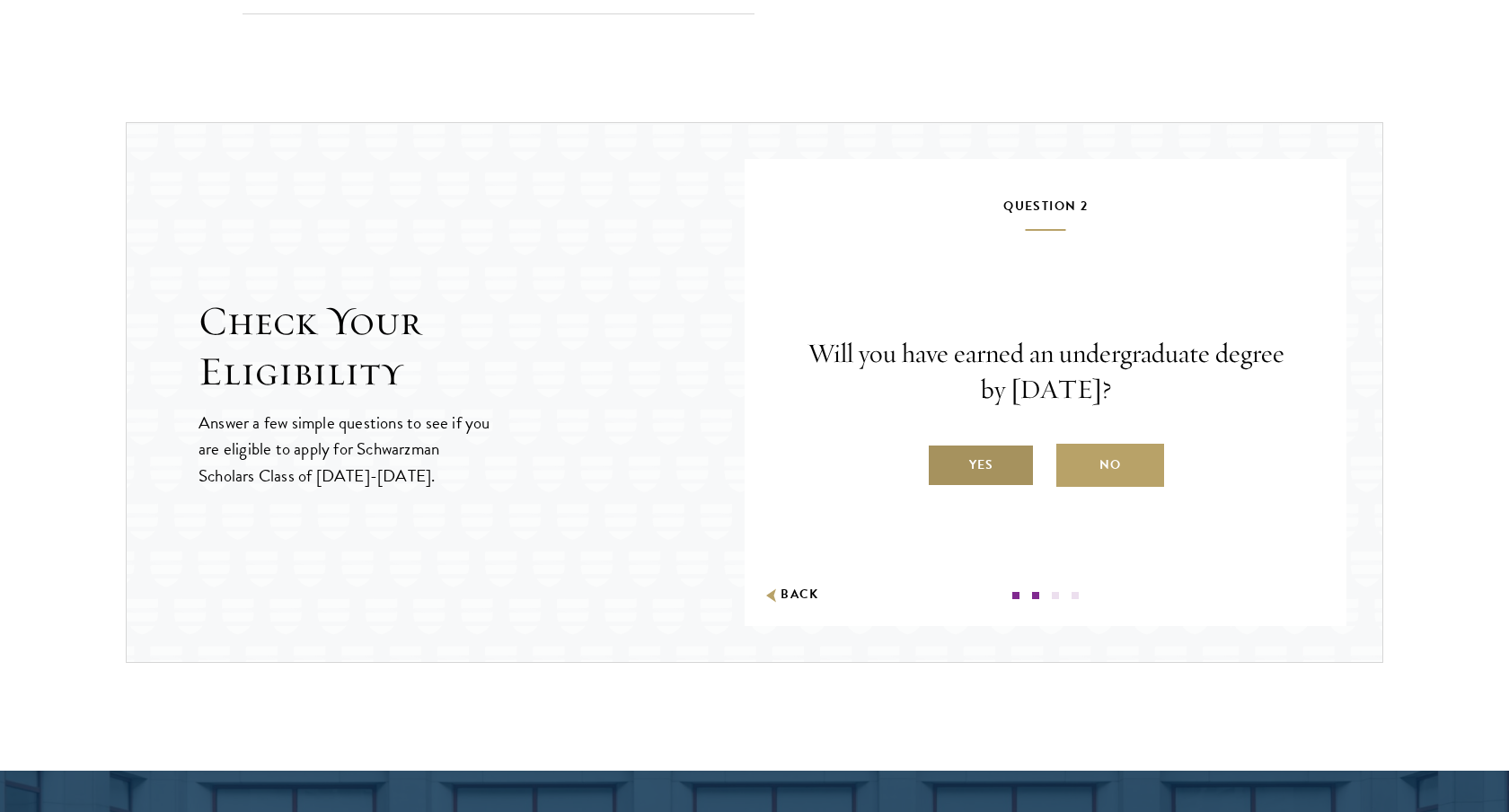
click at [990, 479] on label "Yes" at bounding box center [981, 465] width 108 height 43
click at [943, 461] on input "Yes" at bounding box center [935, 453] width 16 height 16
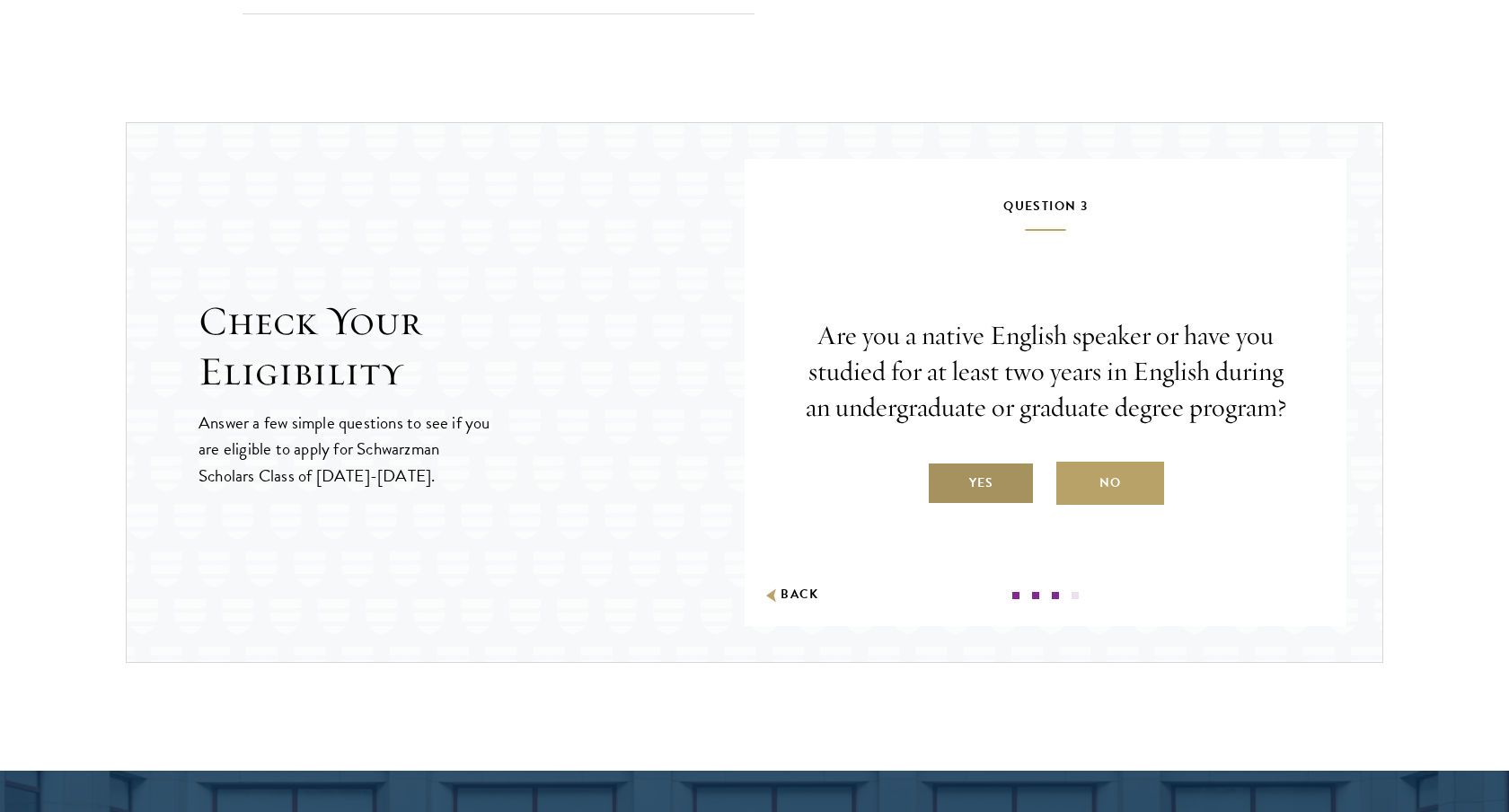
click at [992, 491] on label "Yes" at bounding box center [981, 483] width 108 height 43
click at [943, 480] on input "Yes" at bounding box center [935, 470] width 16 height 16
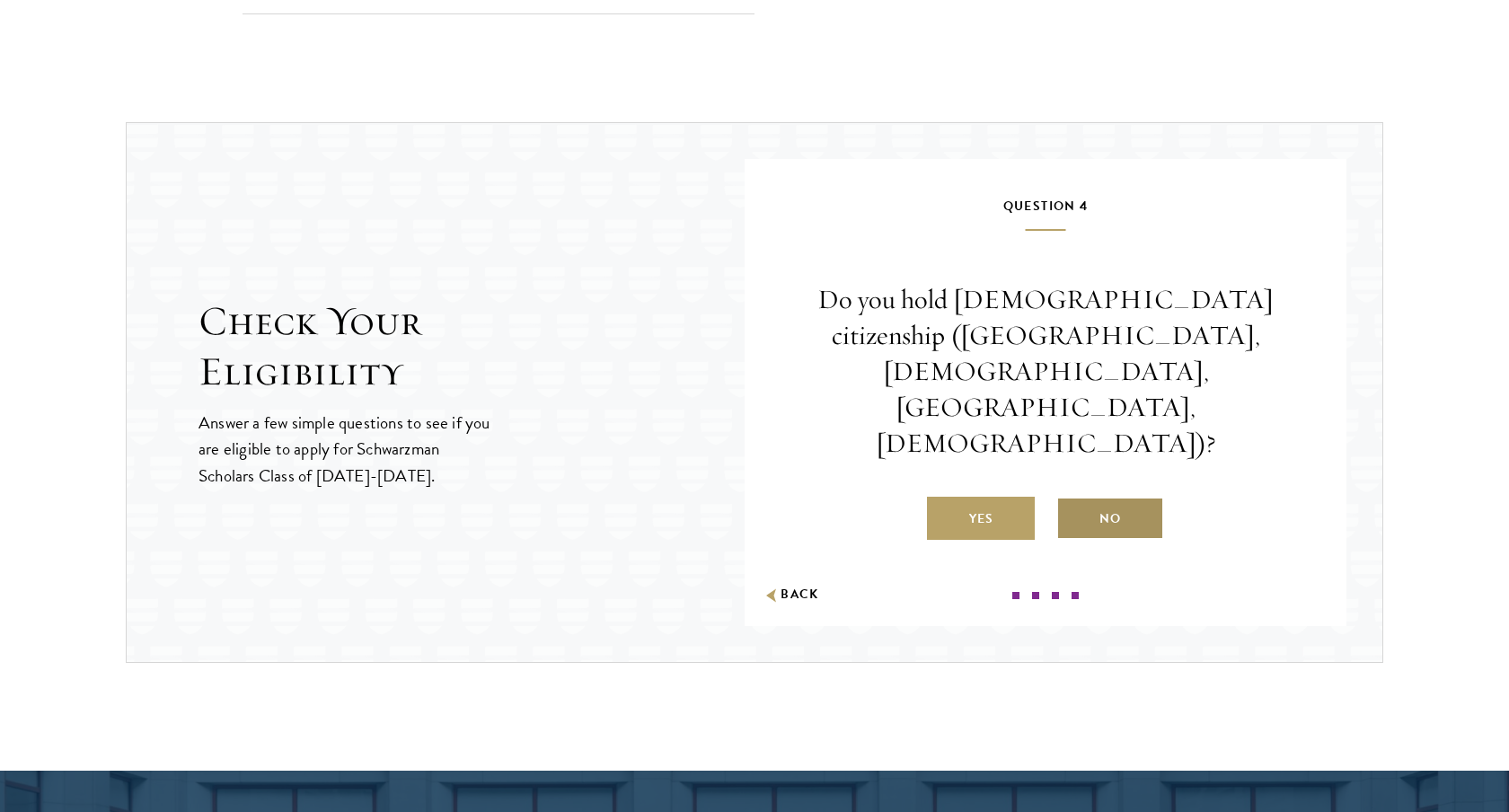
click at [1112, 496] on label "No" at bounding box center [1110, 518] width 108 height 43
click at [1072, 499] on input "No" at bounding box center [1064, 507] width 16 height 16
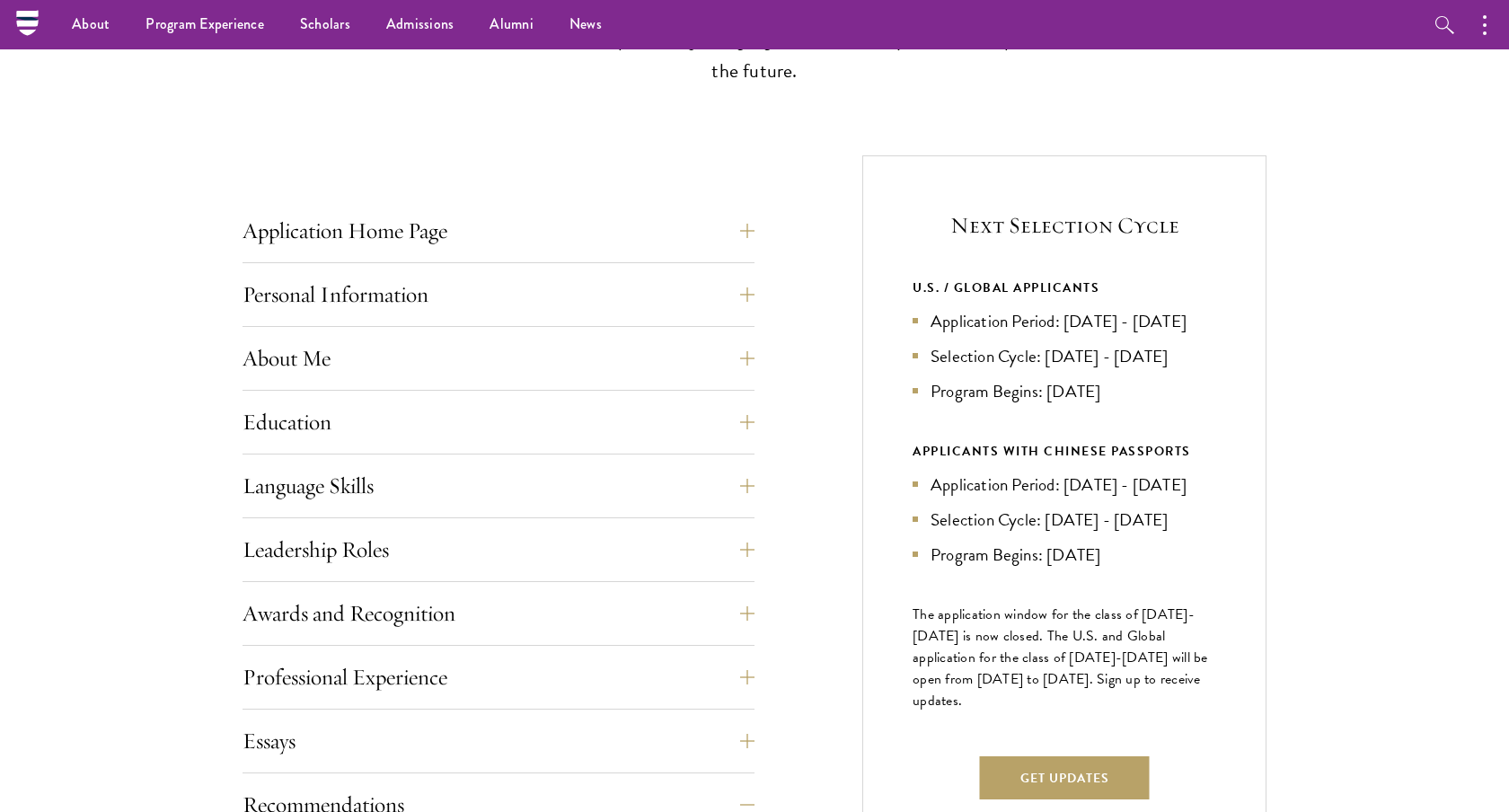
scroll to position [0, 0]
